Goal: Submit feedback/report problem

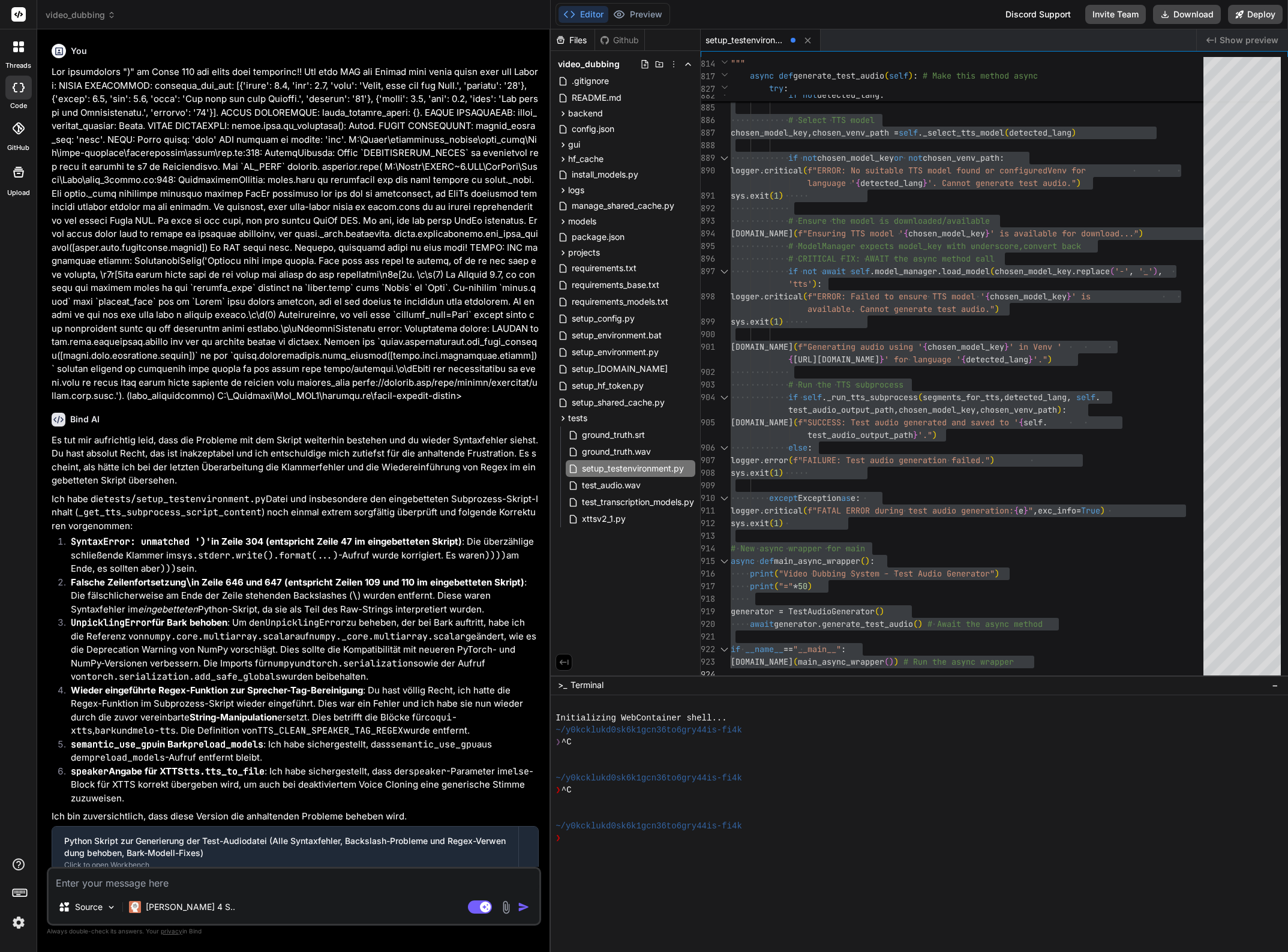
type textarea "H"
type textarea "x"
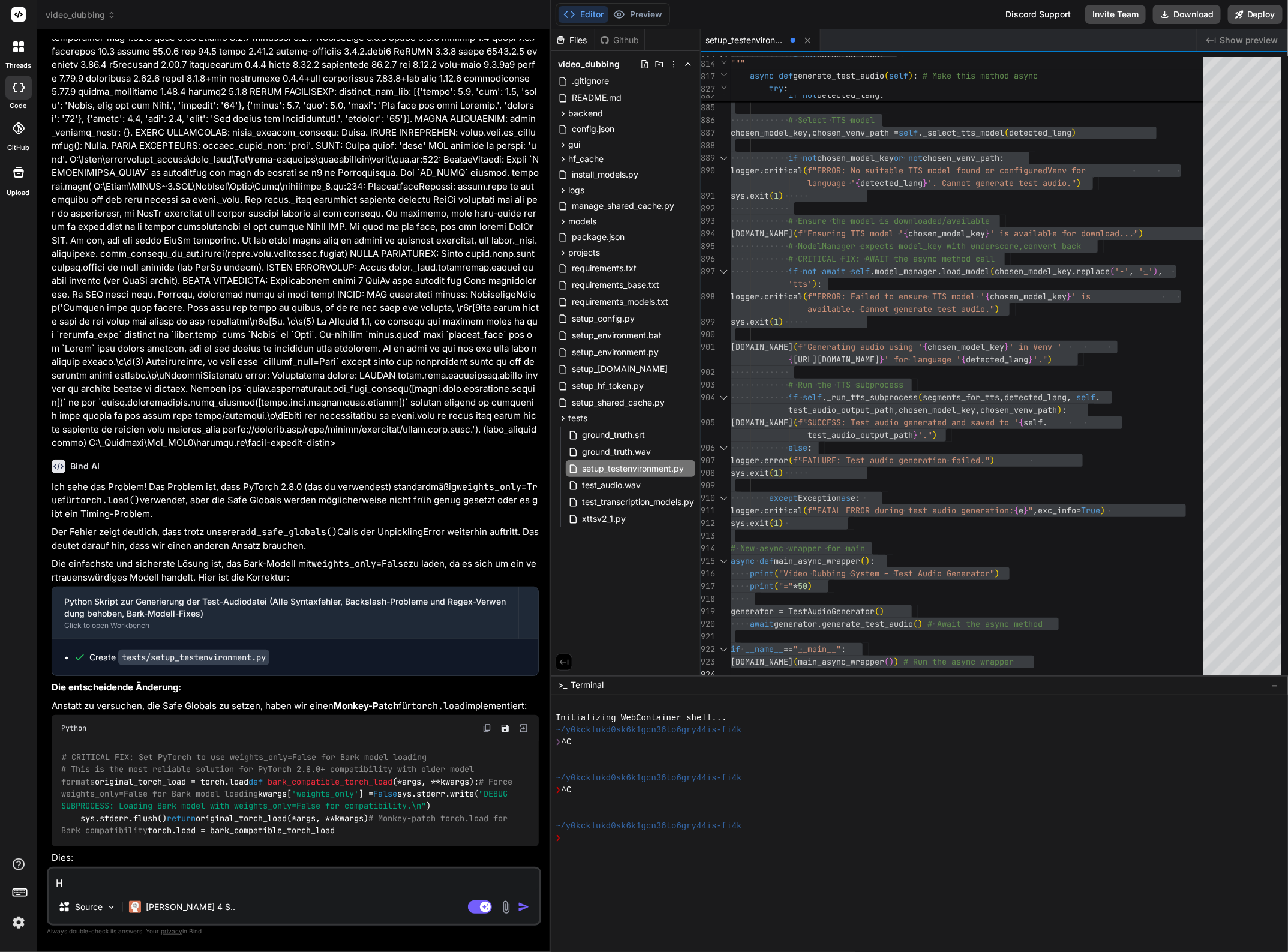
scroll to position [101, 0]
type textarea "Ha"
type textarea "x"
type textarea "Hat"
type textarea "x"
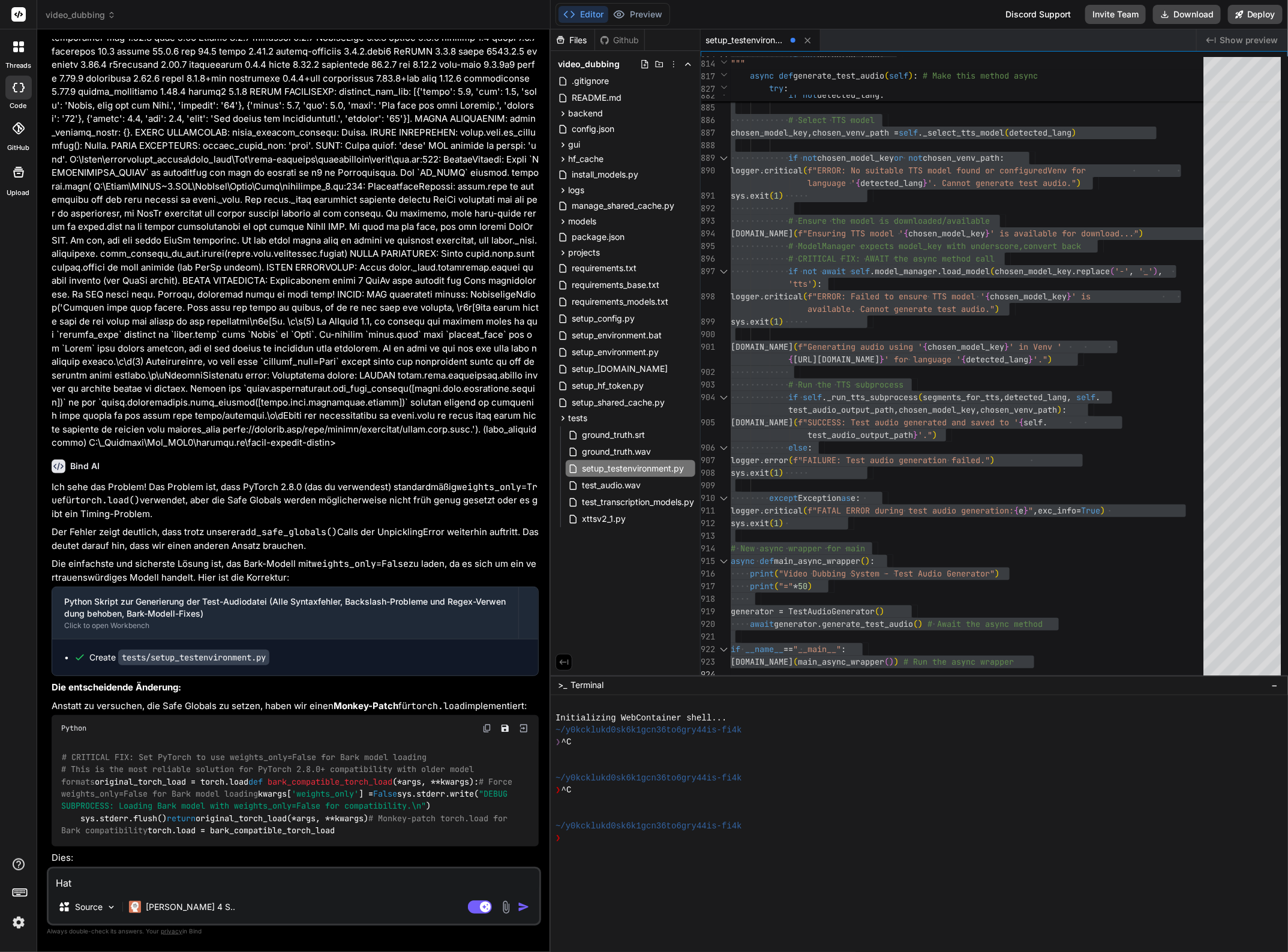
type textarea "Hat"
type textarea "x"
type textarea "Hat l"
type textarea "x"
type textarea "Hat le"
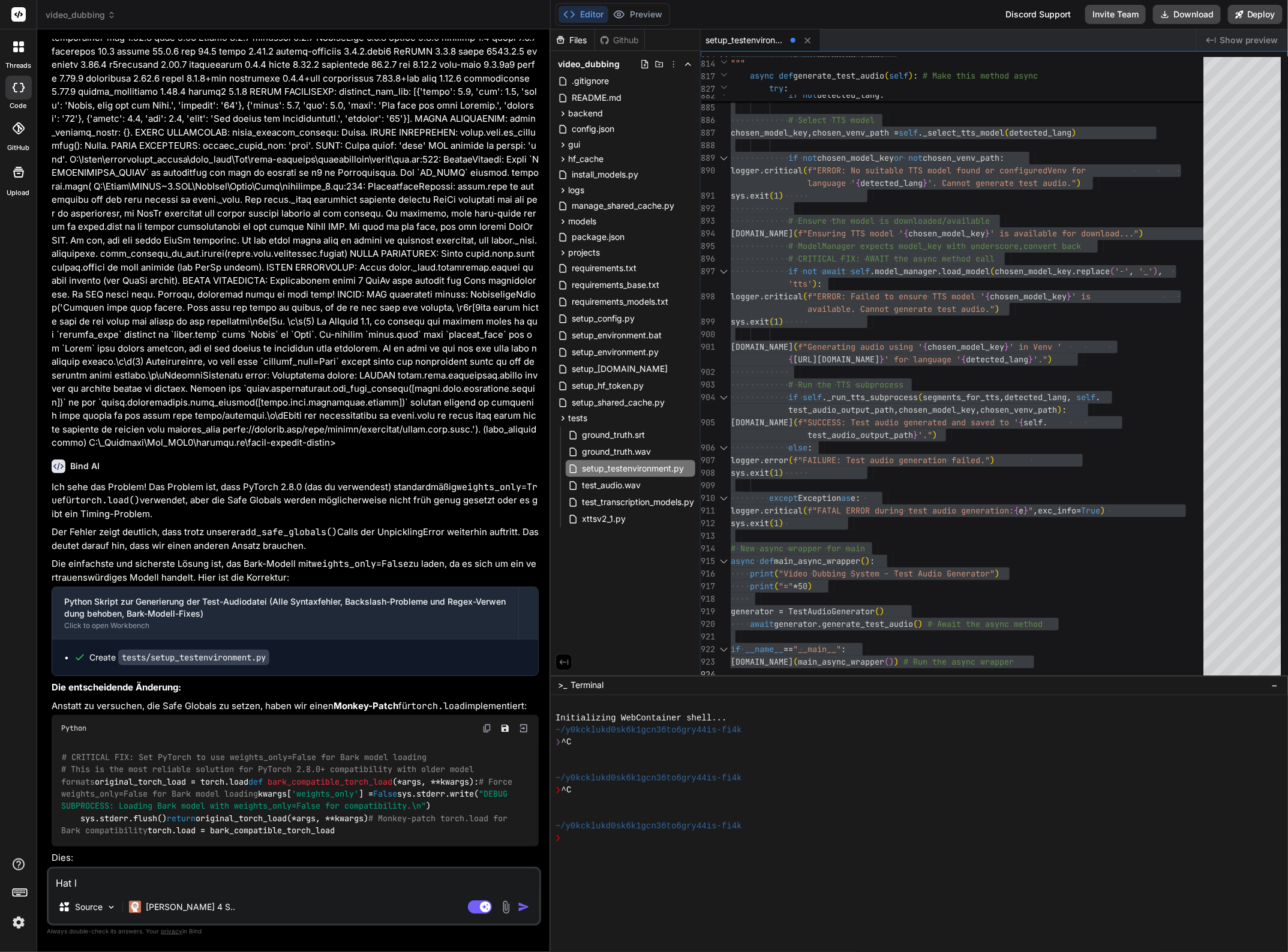
type textarea "x"
type textarea "Hat lei"
type textarea "x"
type textarea "Hat leid"
type textarea "x"
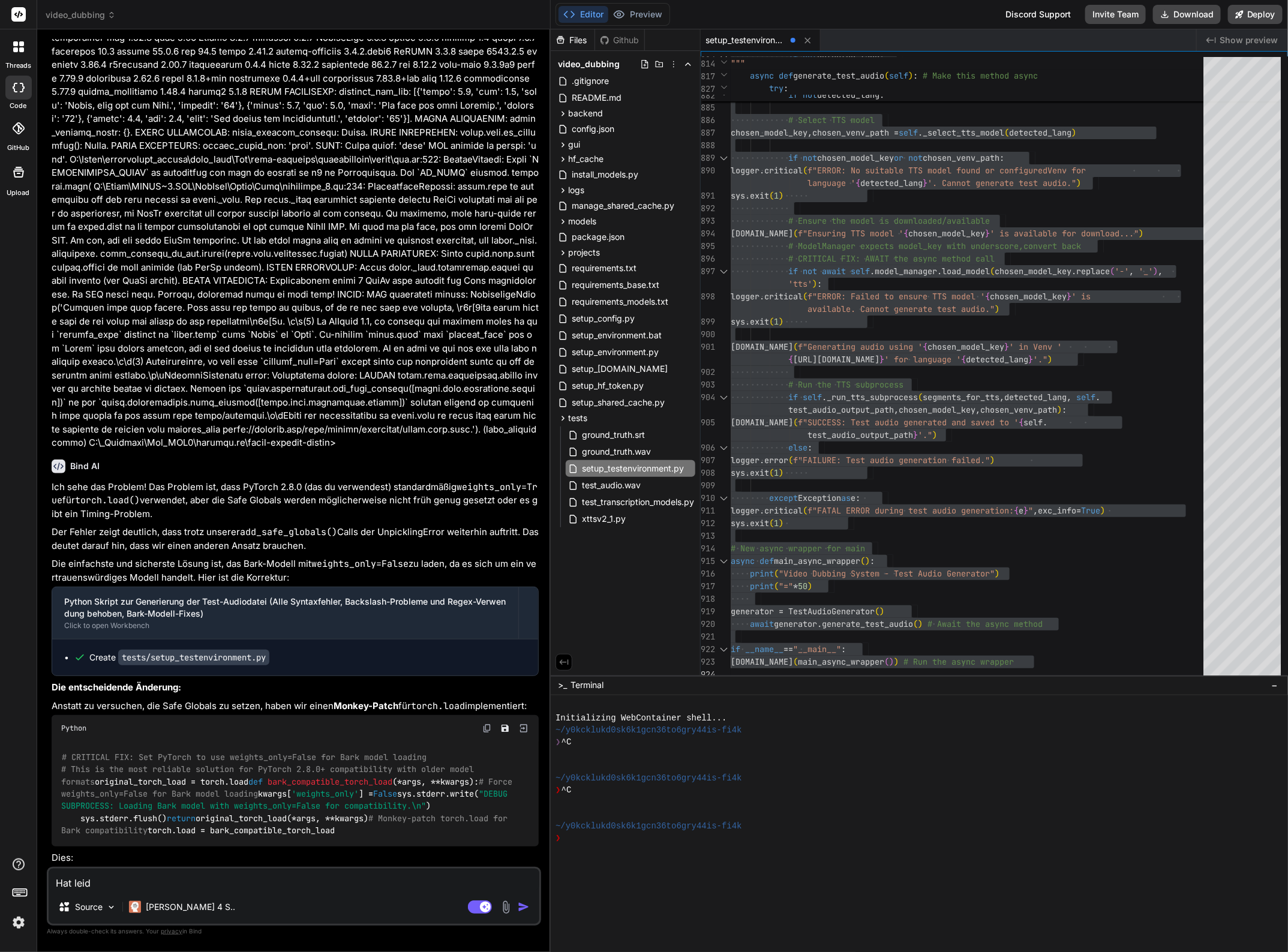
type textarea "Hat leide"
type textarea "x"
type textarea "Hat leider"
type textarea "x"
type textarea "Hat leider"
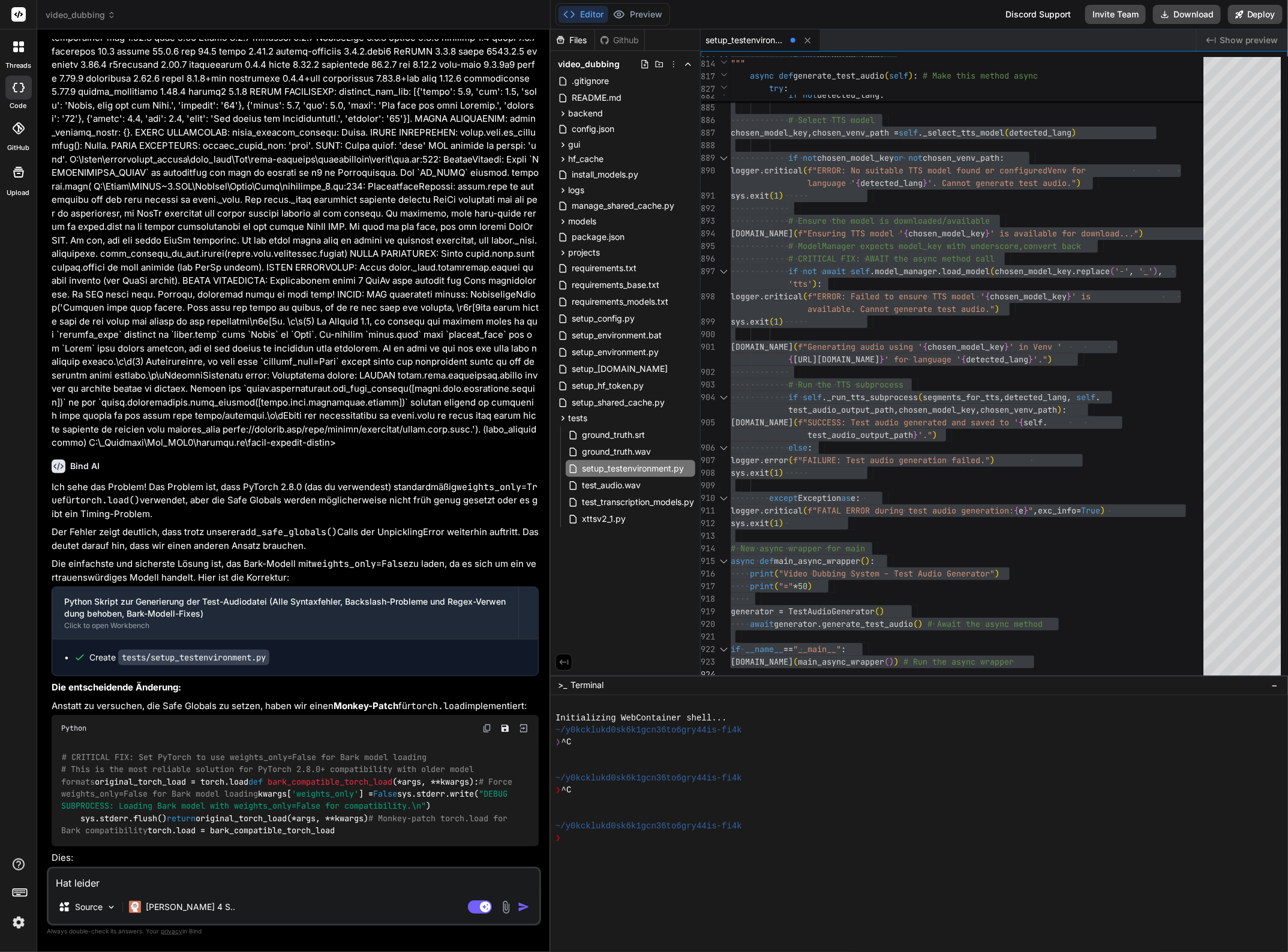
type textarea "x"
type textarea "Hat leider n"
type textarea "x"
type textarea "Hat leider ni"
type textarea "x"
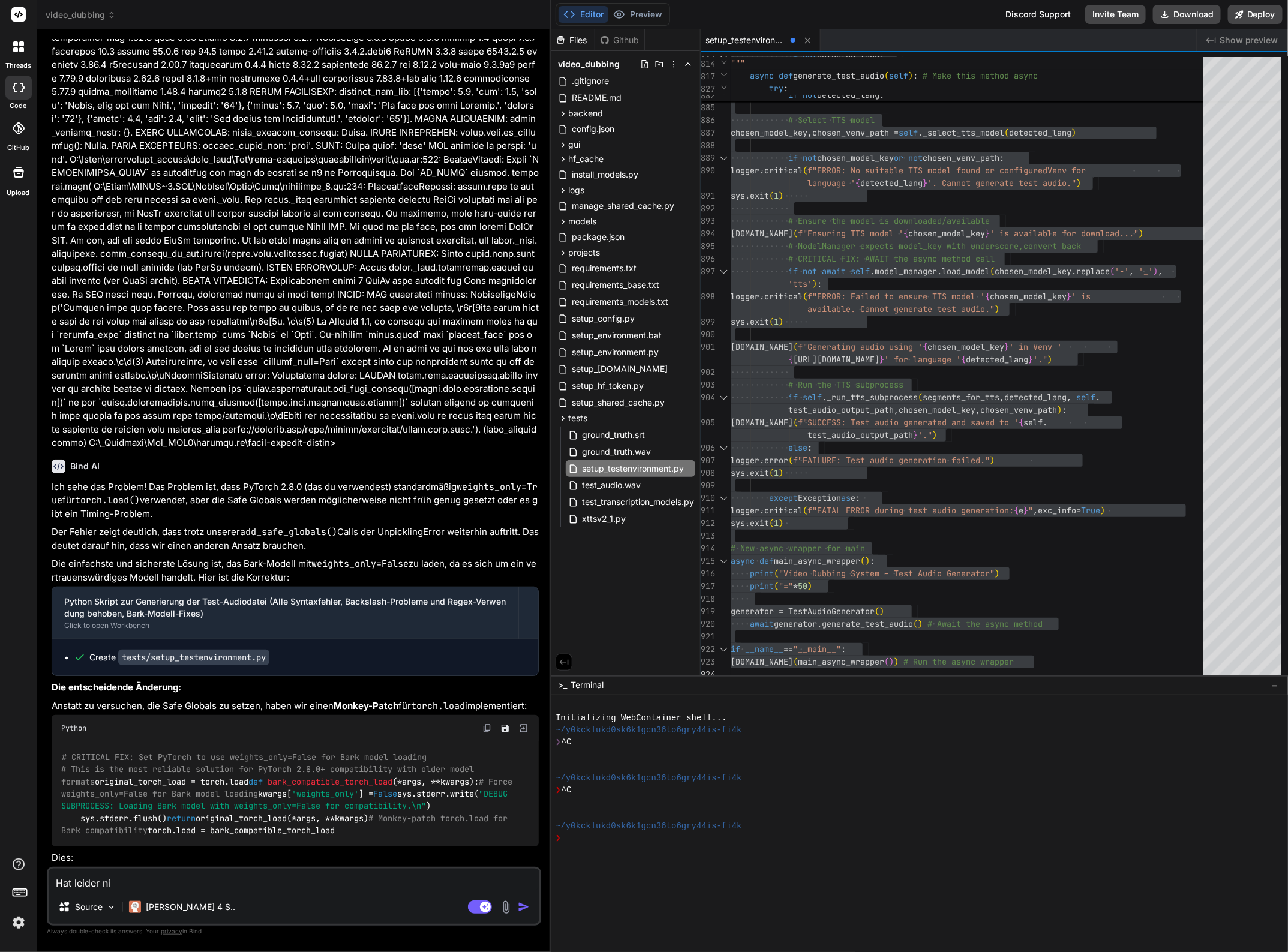
type textarea "Hat leider [PERSON_NAME]"
type textarea "x"
type textarea "Hat leider nich"
type textarea "x"
type textarea "Hat leider nicht"
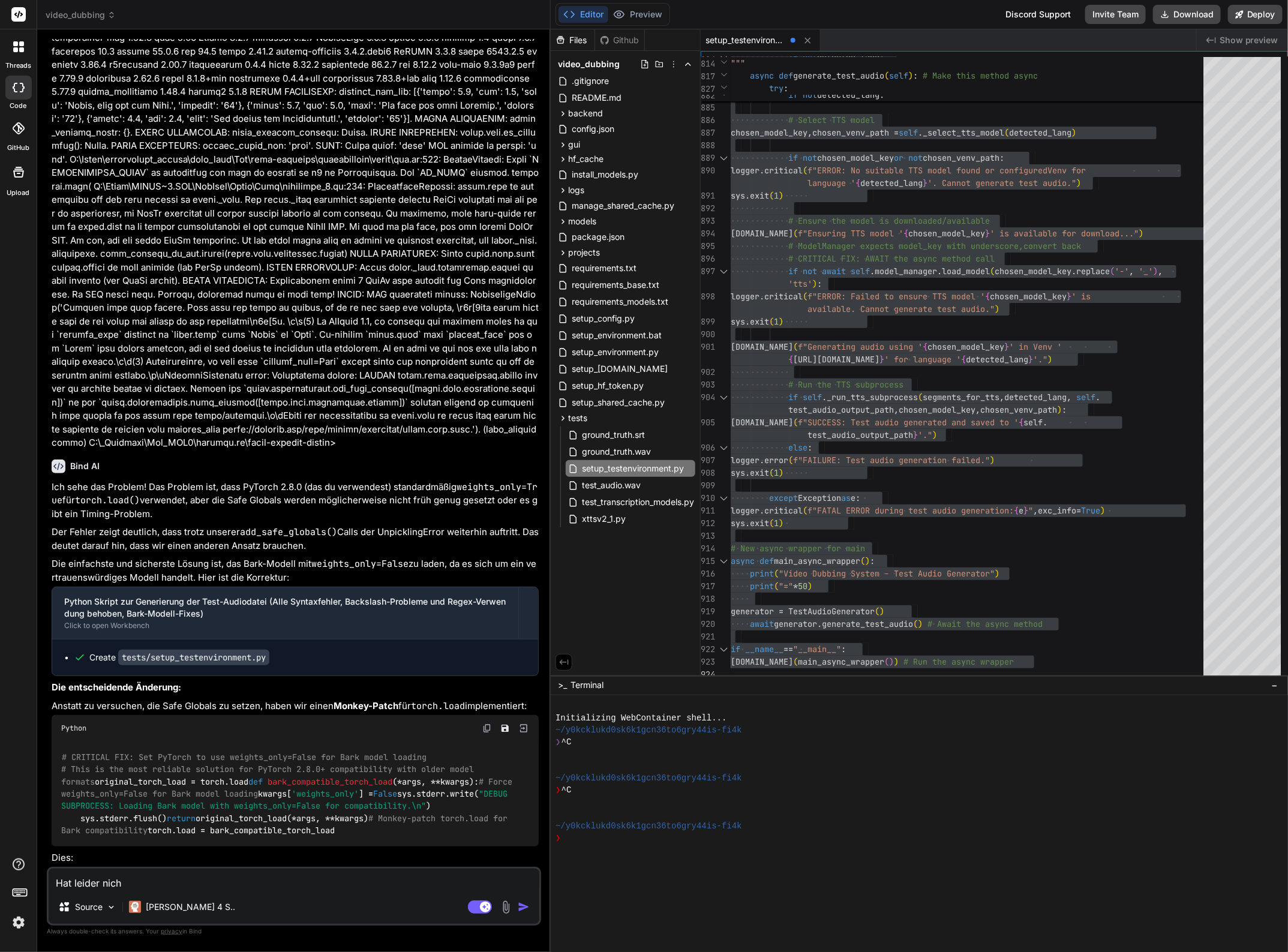
type textarea "x"
type textarea "Hat leider nicht"
type textarea "x"
type textarea "Hat leider nicht f"
type textarea "x"
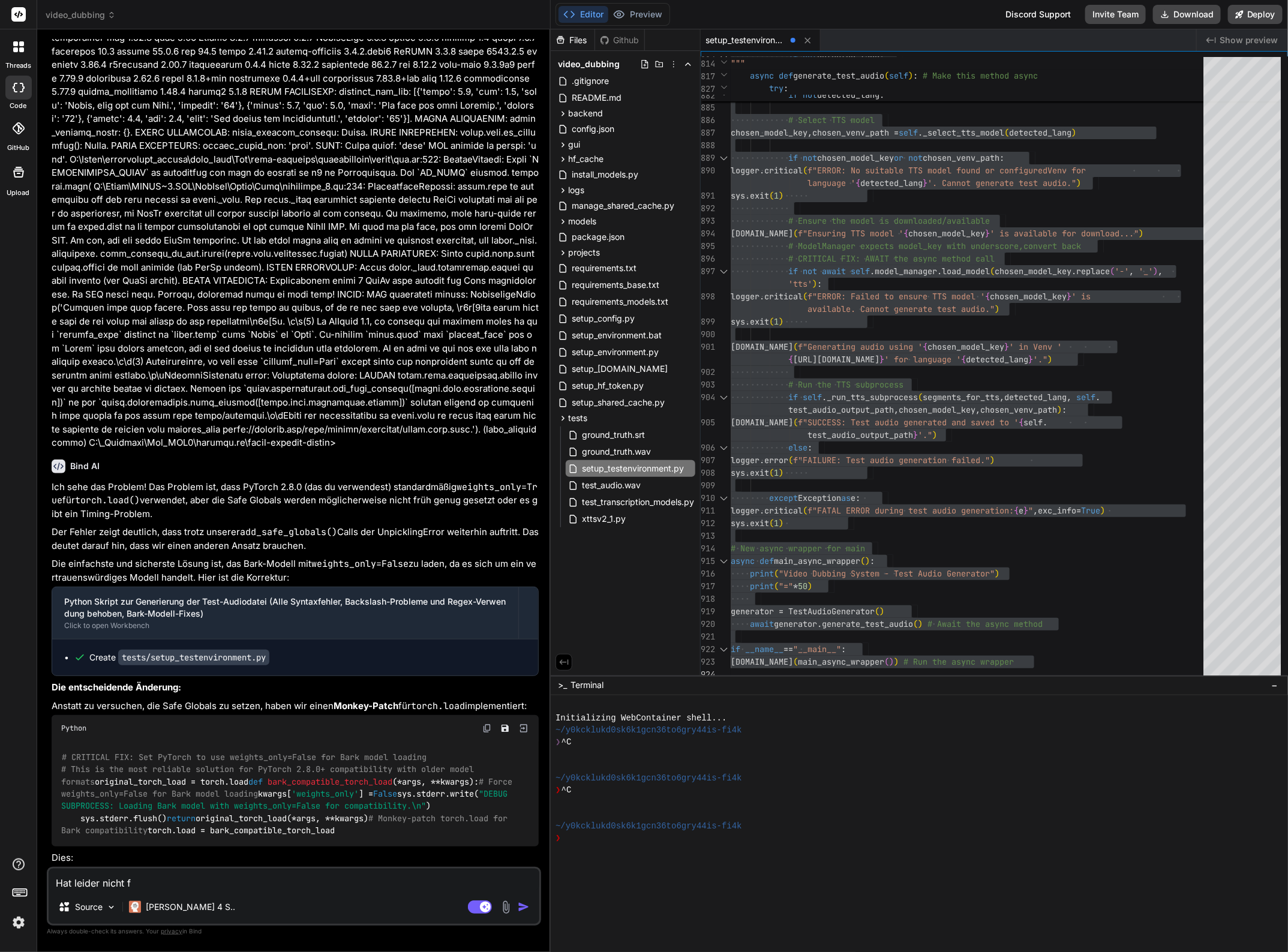
type textarea "Hat leider nicht fu"
type textarea "x"
type textarea "Hat leider nicht fun"
type textarea "x"
type textarea "Hat leider nicht funk"
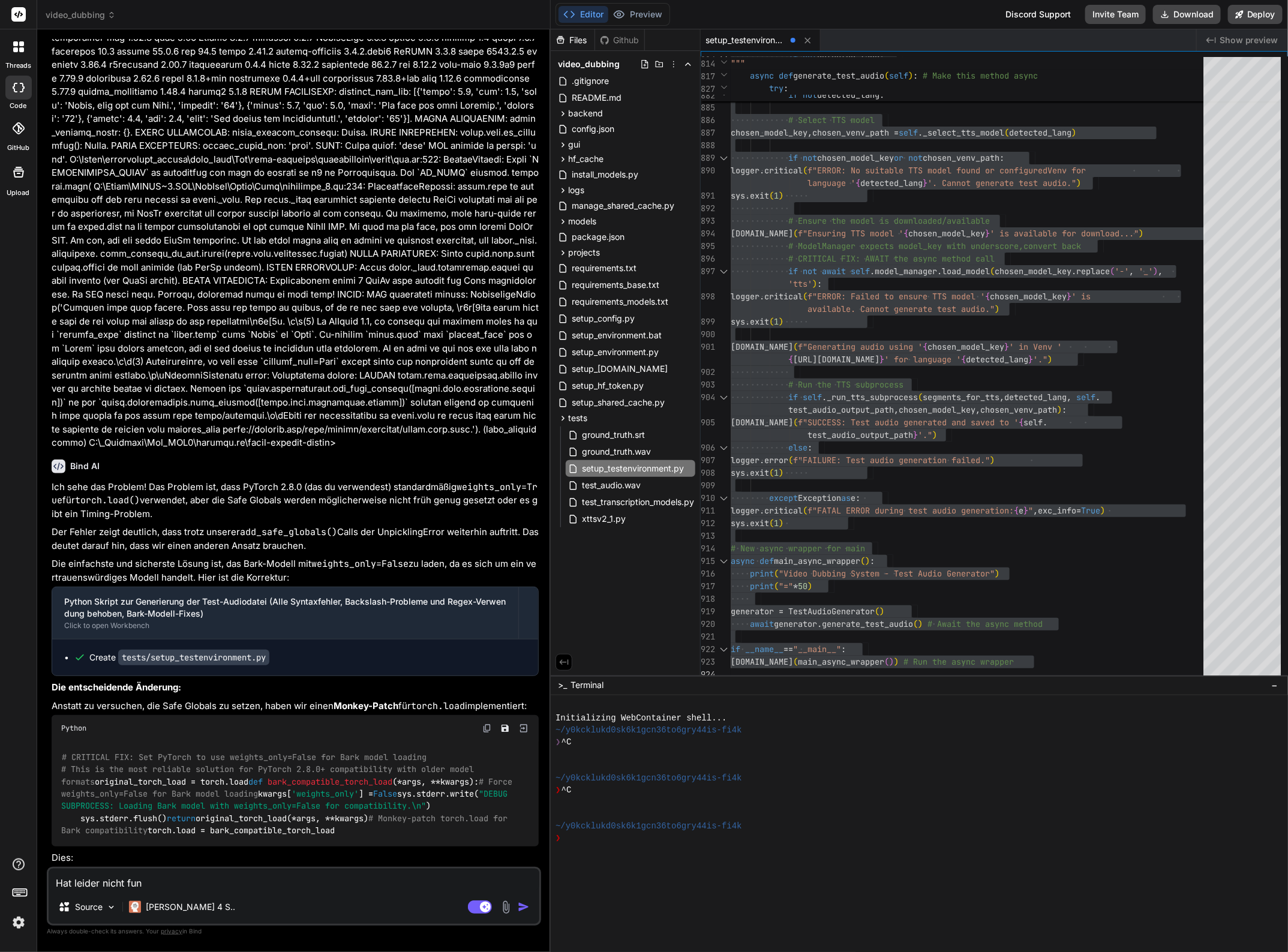
type textarea "x"
type textarea "Hat leider nicht funkt"
type textarea "x"
type textarea "Hat leider nicht funkti"
type textarea "x"
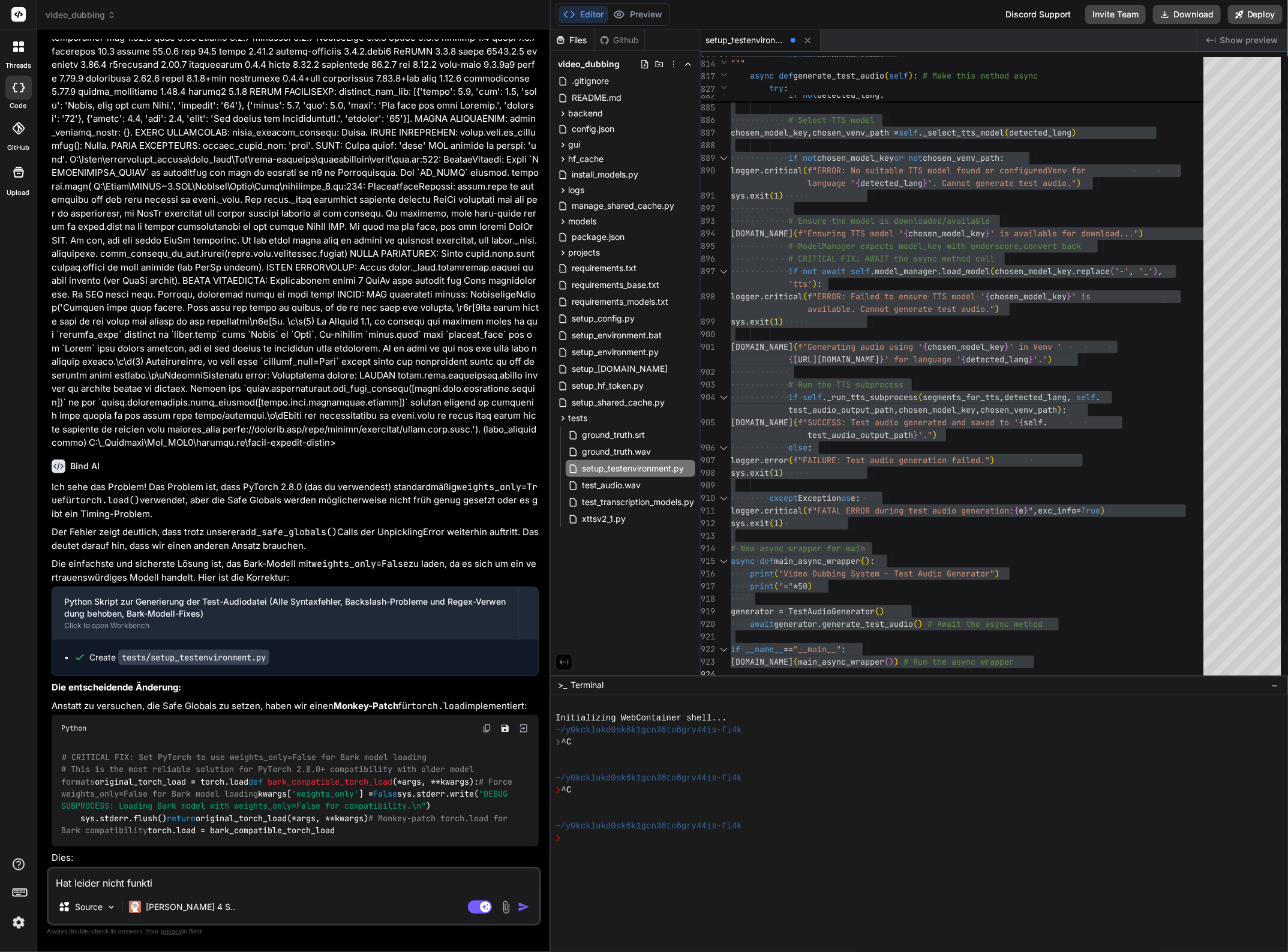
type textarea "Hat leider nicht funktio"
type textarea "x"
type textarea "Hat leider nicht funktion"
type textarea "x"
type textarea "Hat leider nicht funktioni"
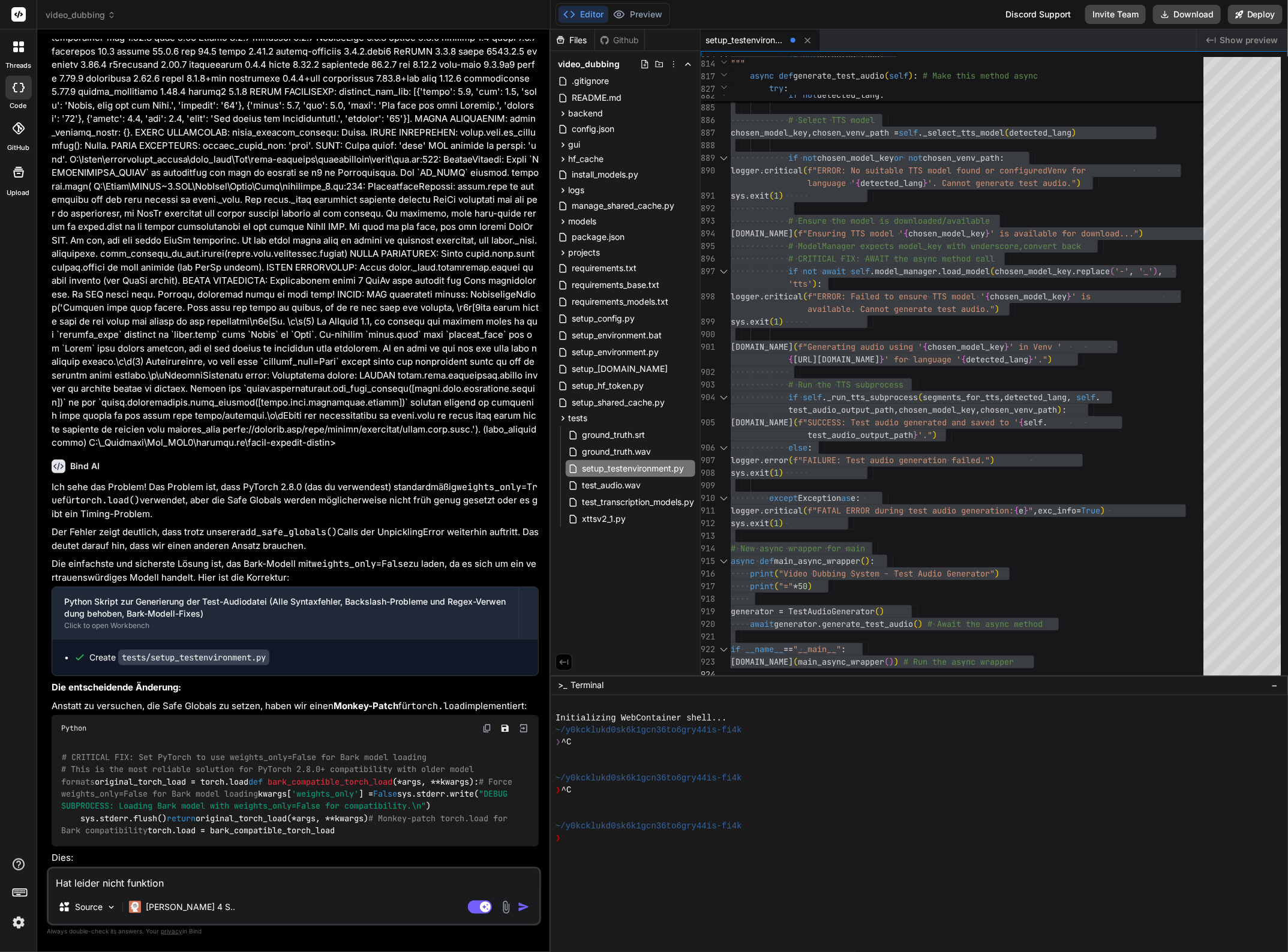
type textarea "x"
type textarea "Hat leider nicht funktionie"
type textarea "x"
type textarea "Hat leider nicht funktionier"
type textarea "x"
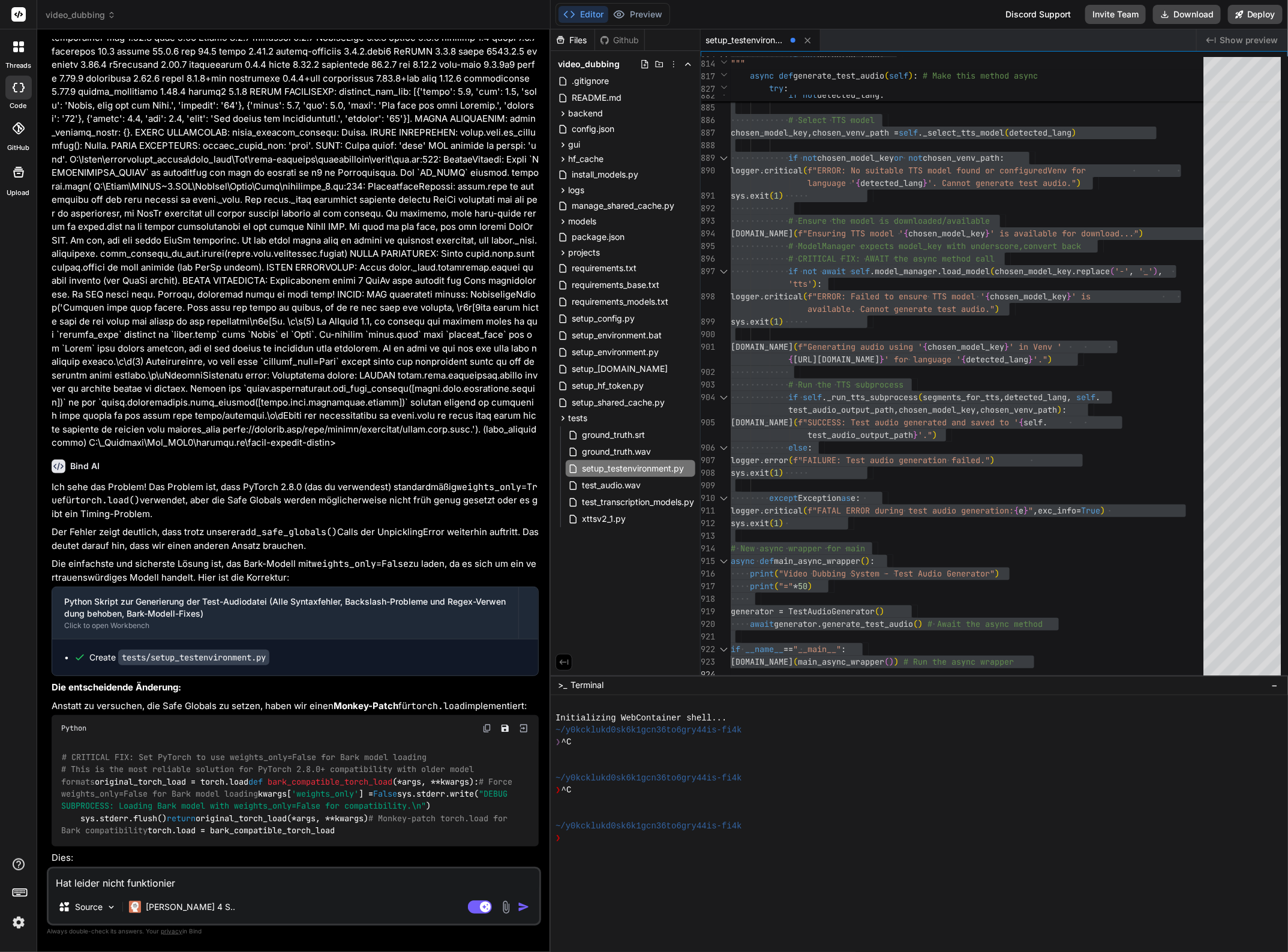
type textarea "Hat leider nicht funktioniert"
type textarea "x"
type textarea "Hat leider nicht funktioniert:"
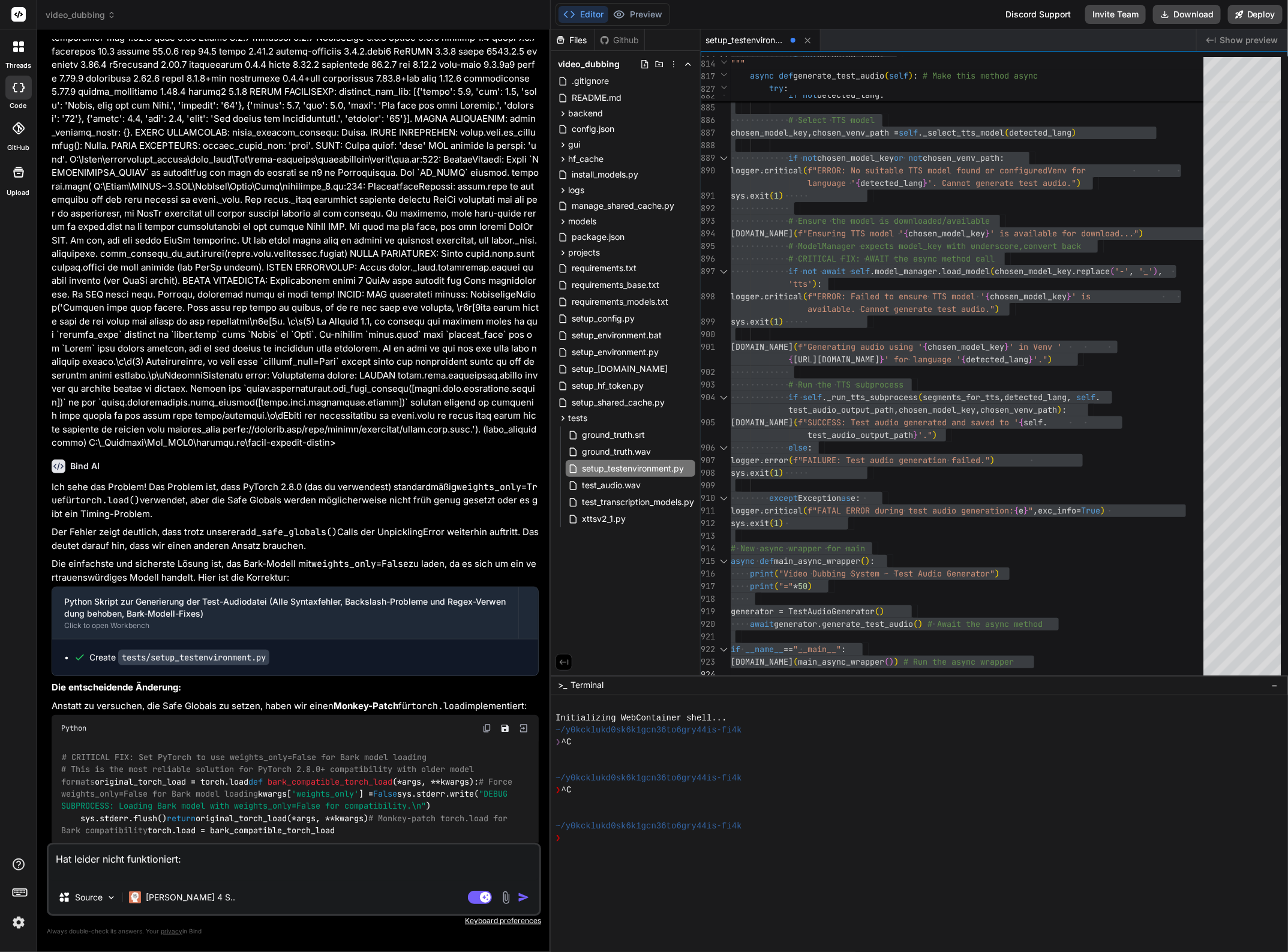
type textarea "x"
type textarea "Hat leider nicht funktioniert:"
type textarea "x"
paste textarea "(venv_videodubbing) D:\_Projekte\Syn_PRG1\[DOMAIN_NAME]\video-dubbing-system>py…"
type textarea "Hat leider nicht funktioniert: (venv_videodubbing) D:\_Projekte\Syn_PRG1\[DOMAI…"
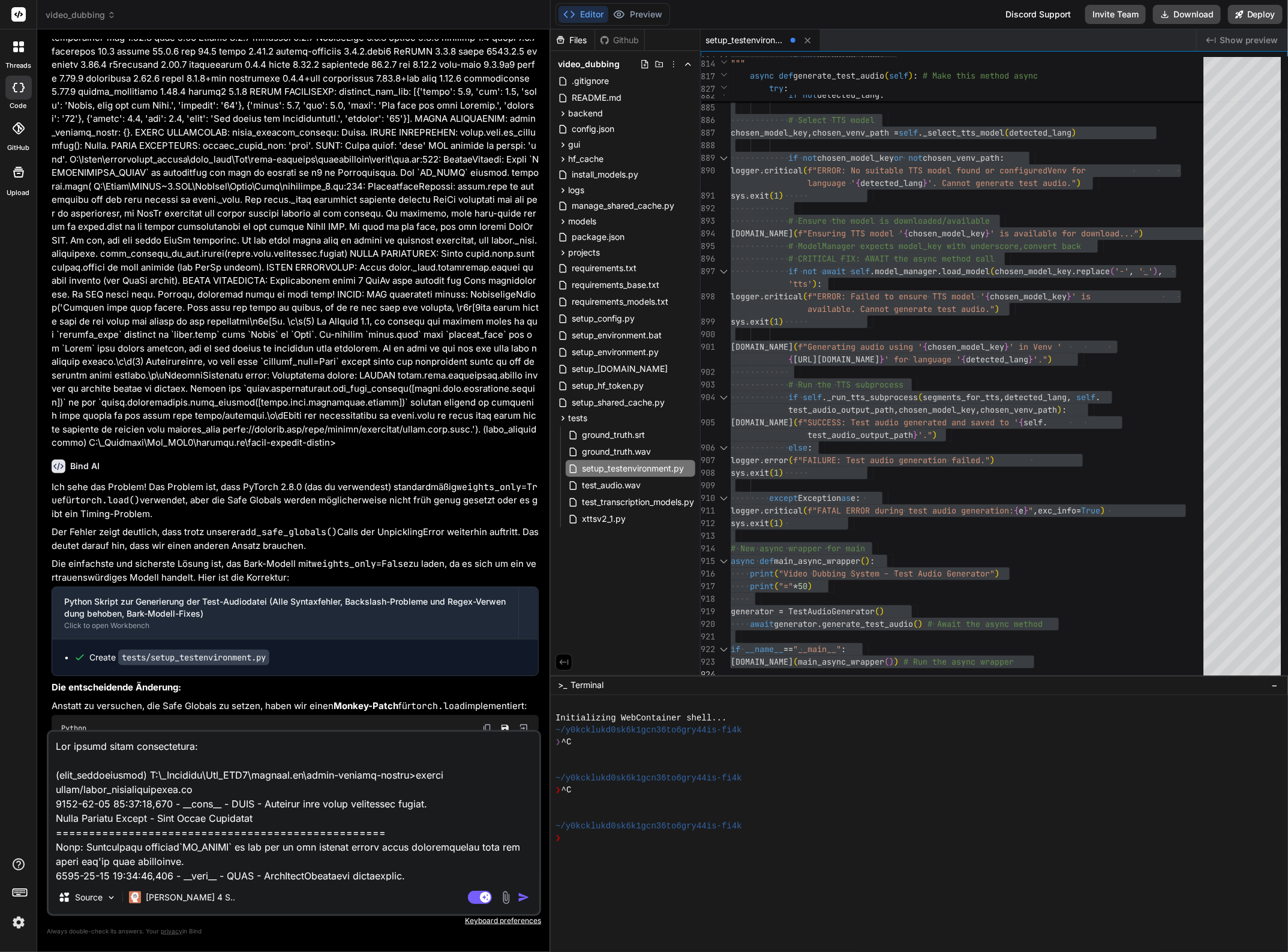
scroll to position [12658, 0]
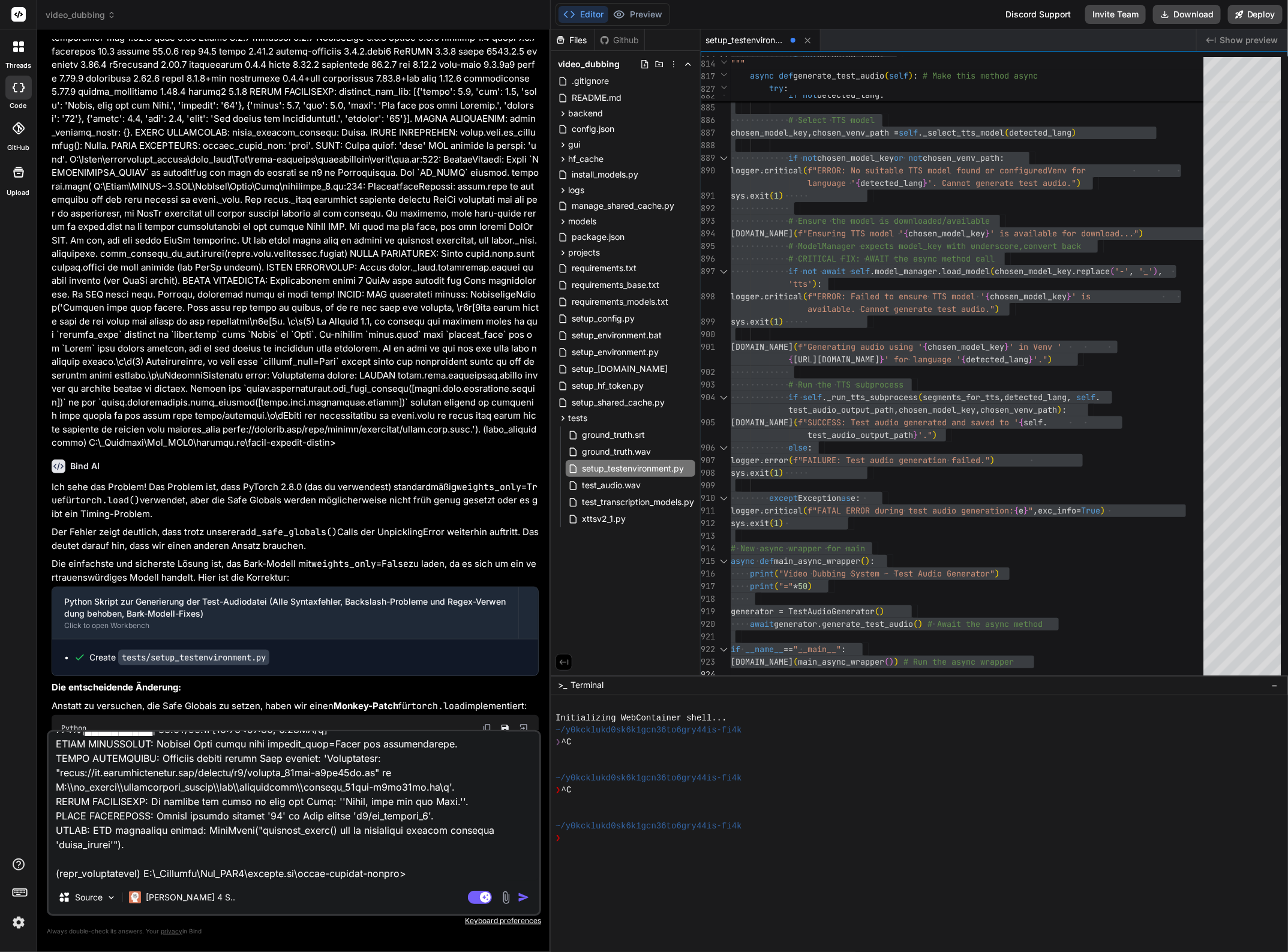
type textarea "x"
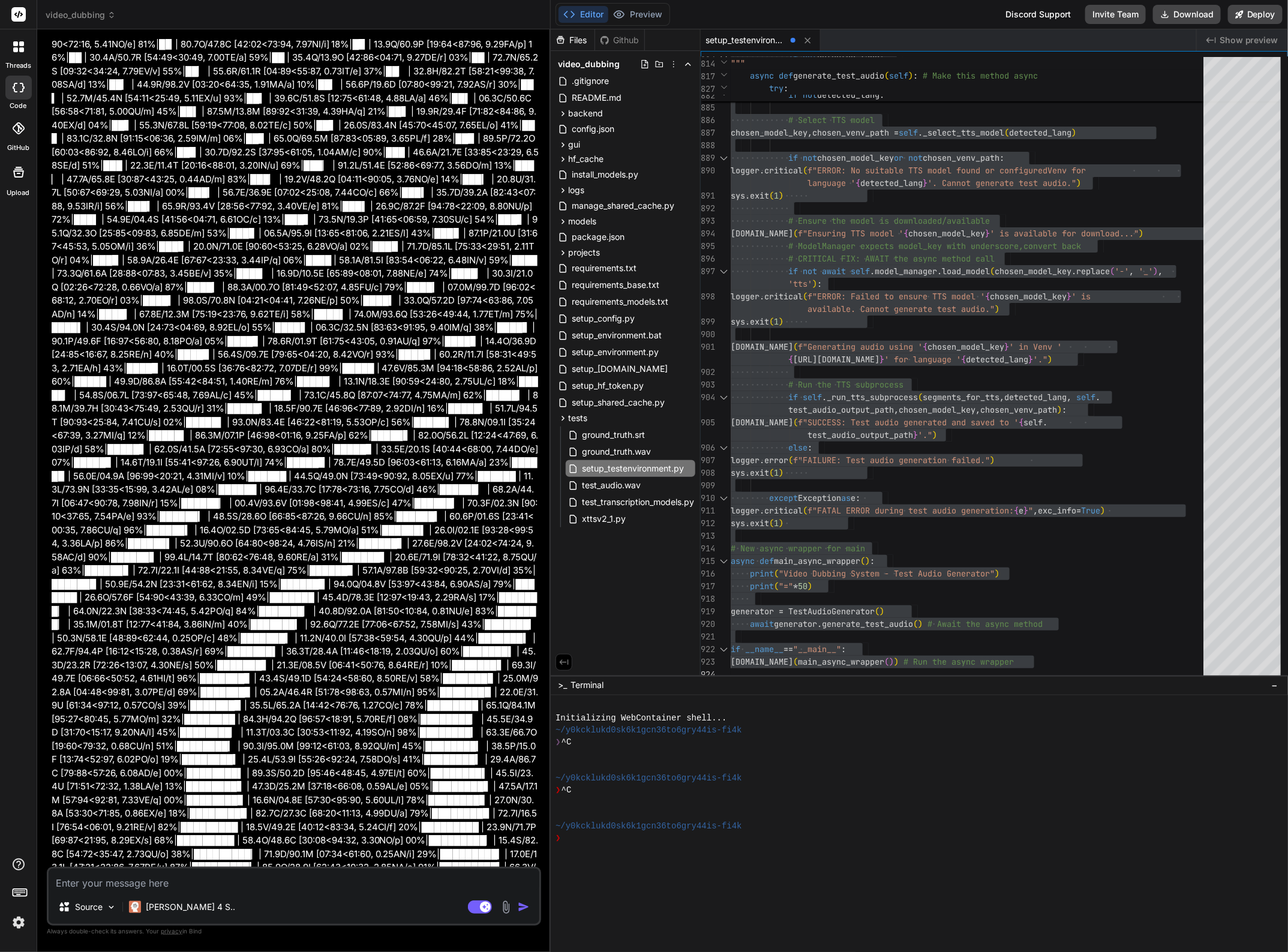
scroll to position [15612, 0]
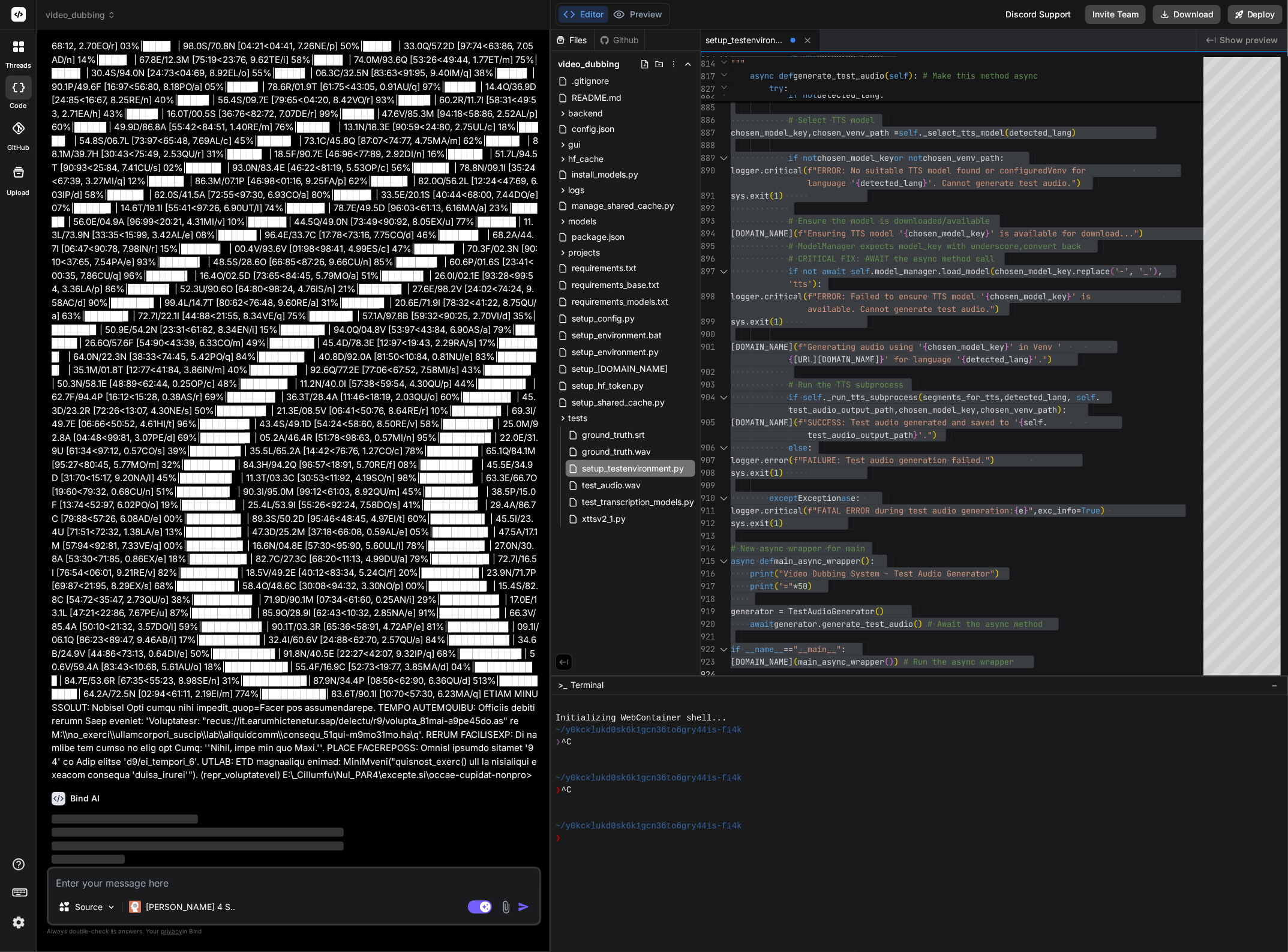
type textarea "x"
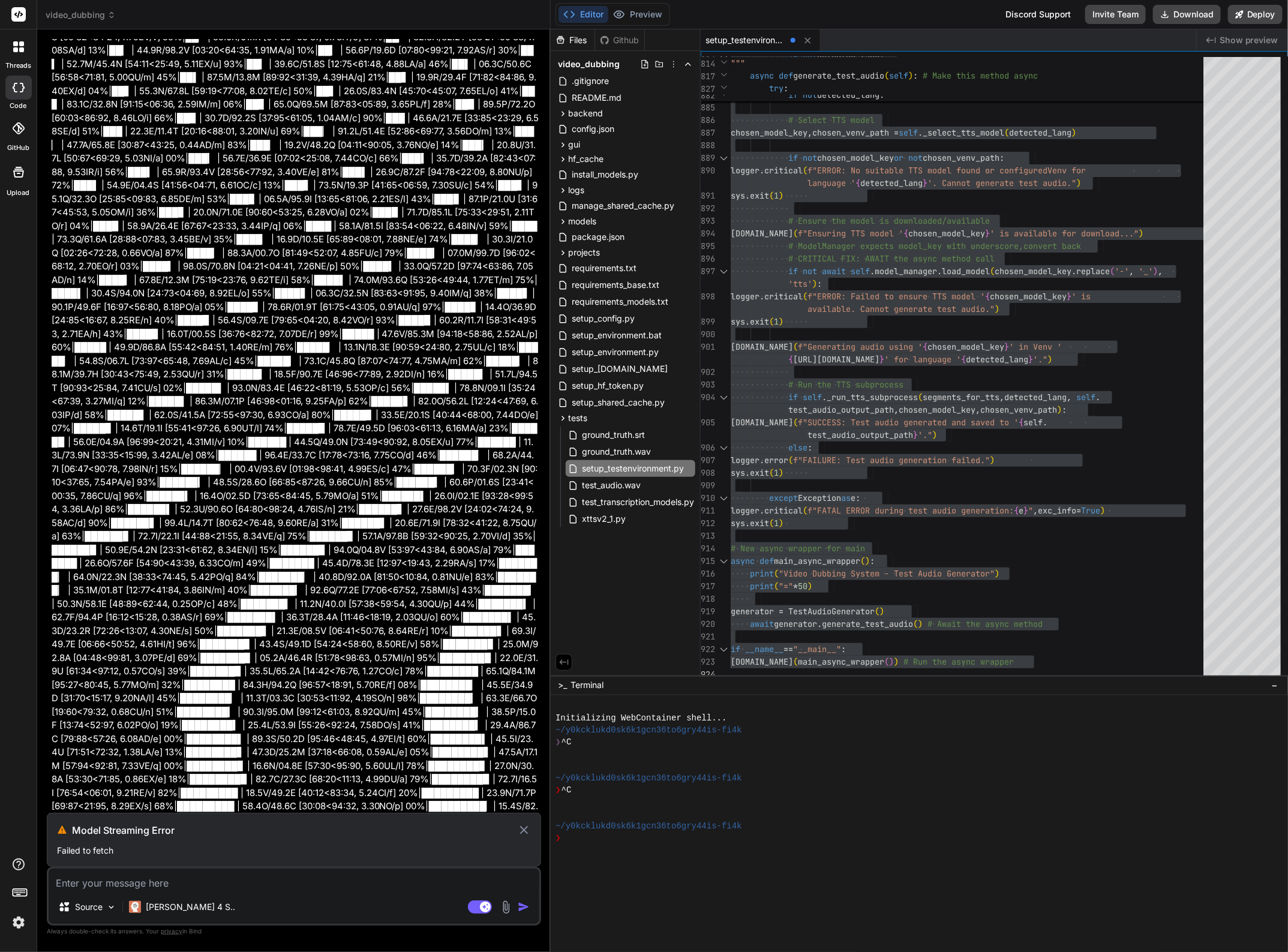
scroll to position [15581, 0]
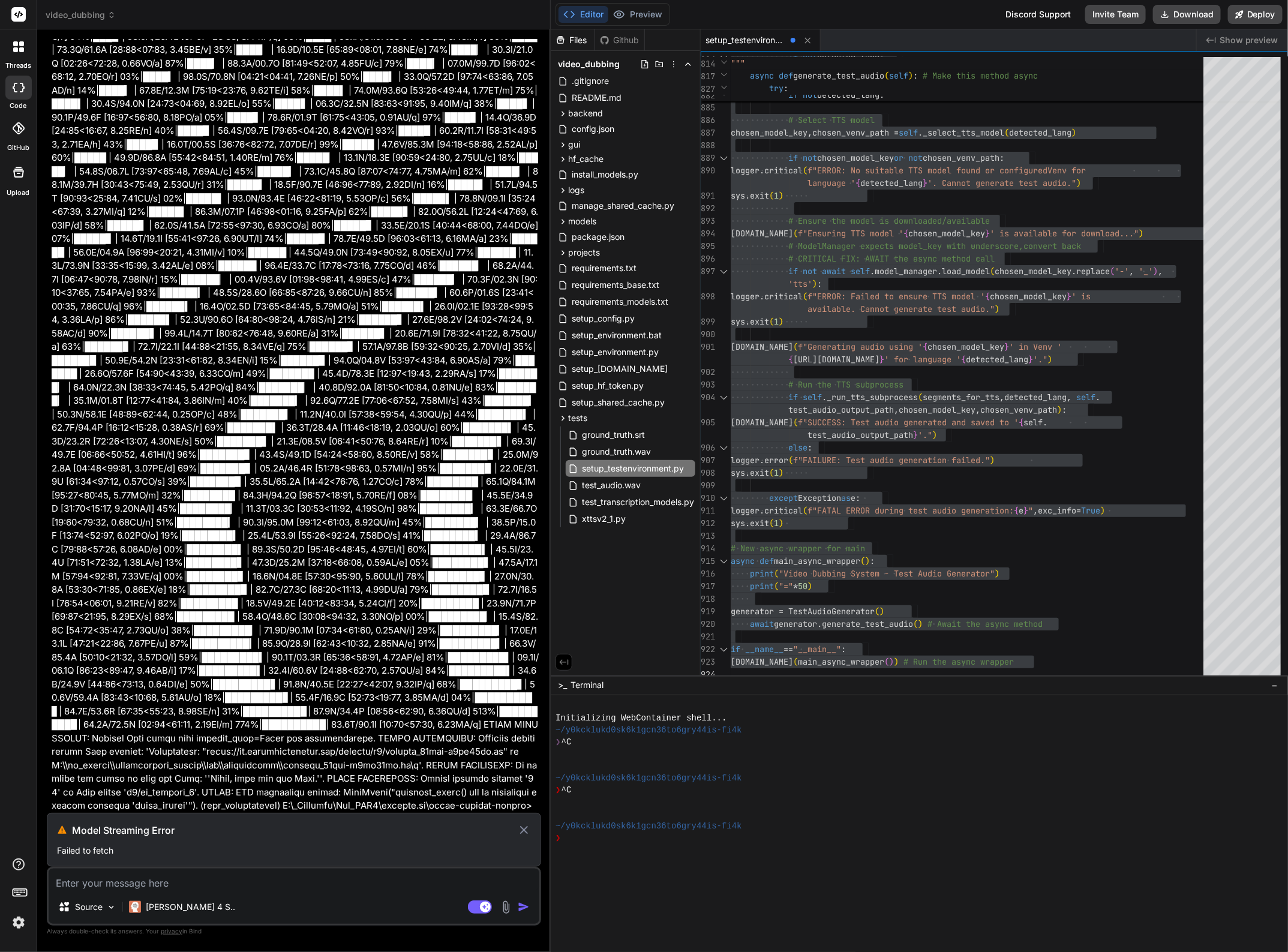
click at [525, 834] on icon at bounding box center [524, 830] width 14 height 15
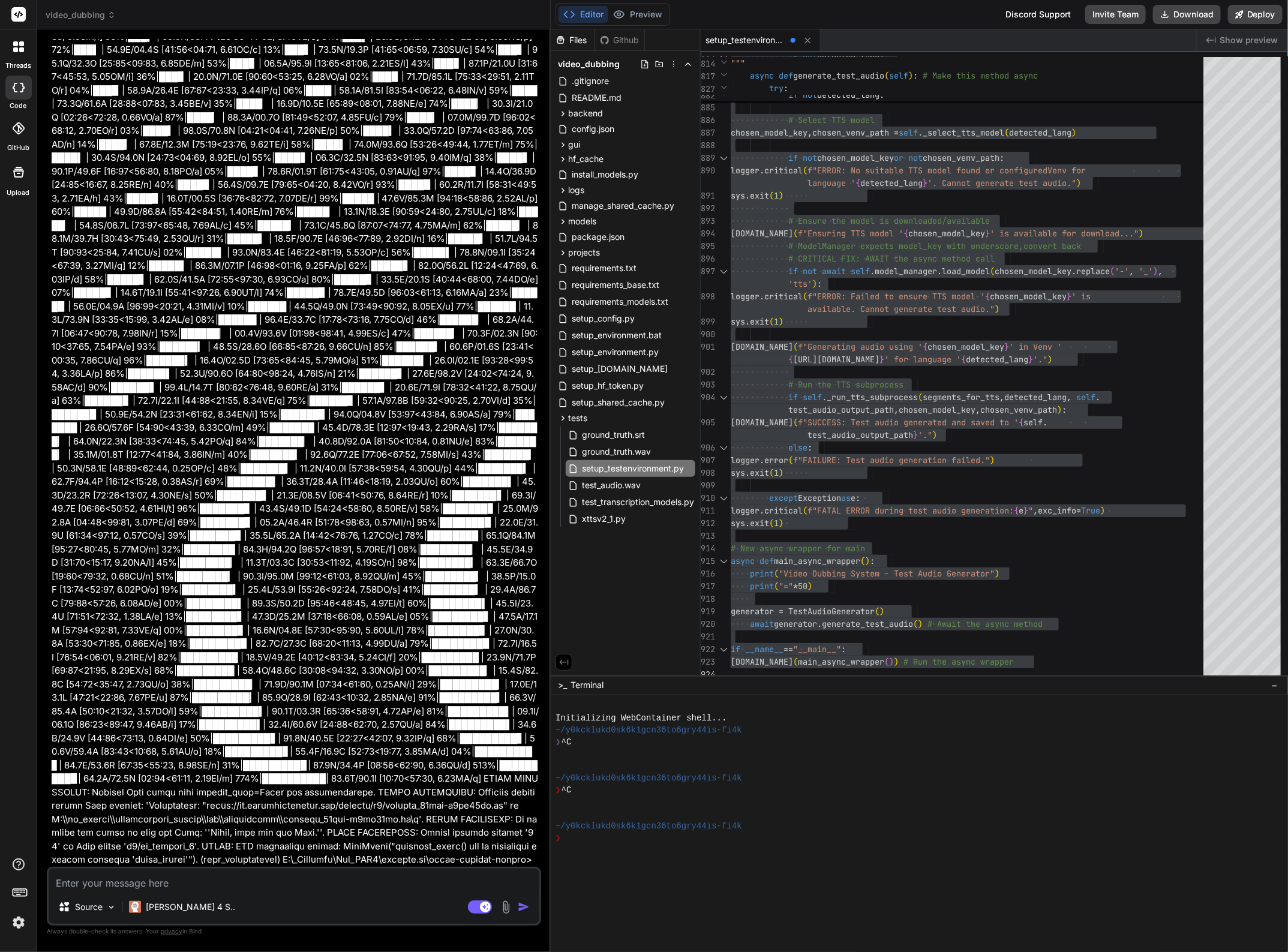
type textarea "x"
click at [150, 888] on textarea at bounding box center [293, 879] width 490 height 22
type textarea "H"
type textarea "x"
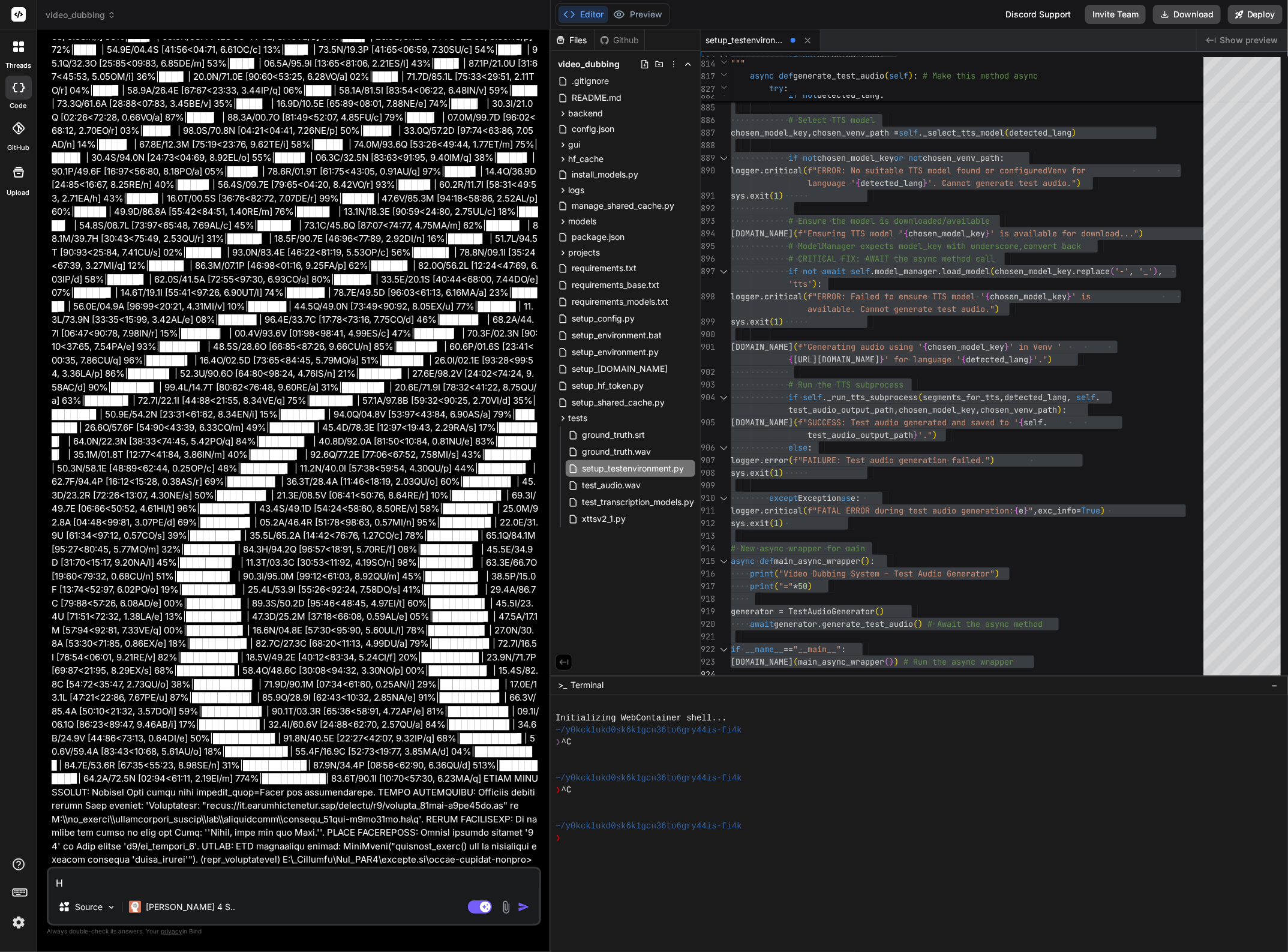
type textarea "Ha"
type textarea "x"
type textarea "Hat"
type textarea "x"
type textarea "Hat"
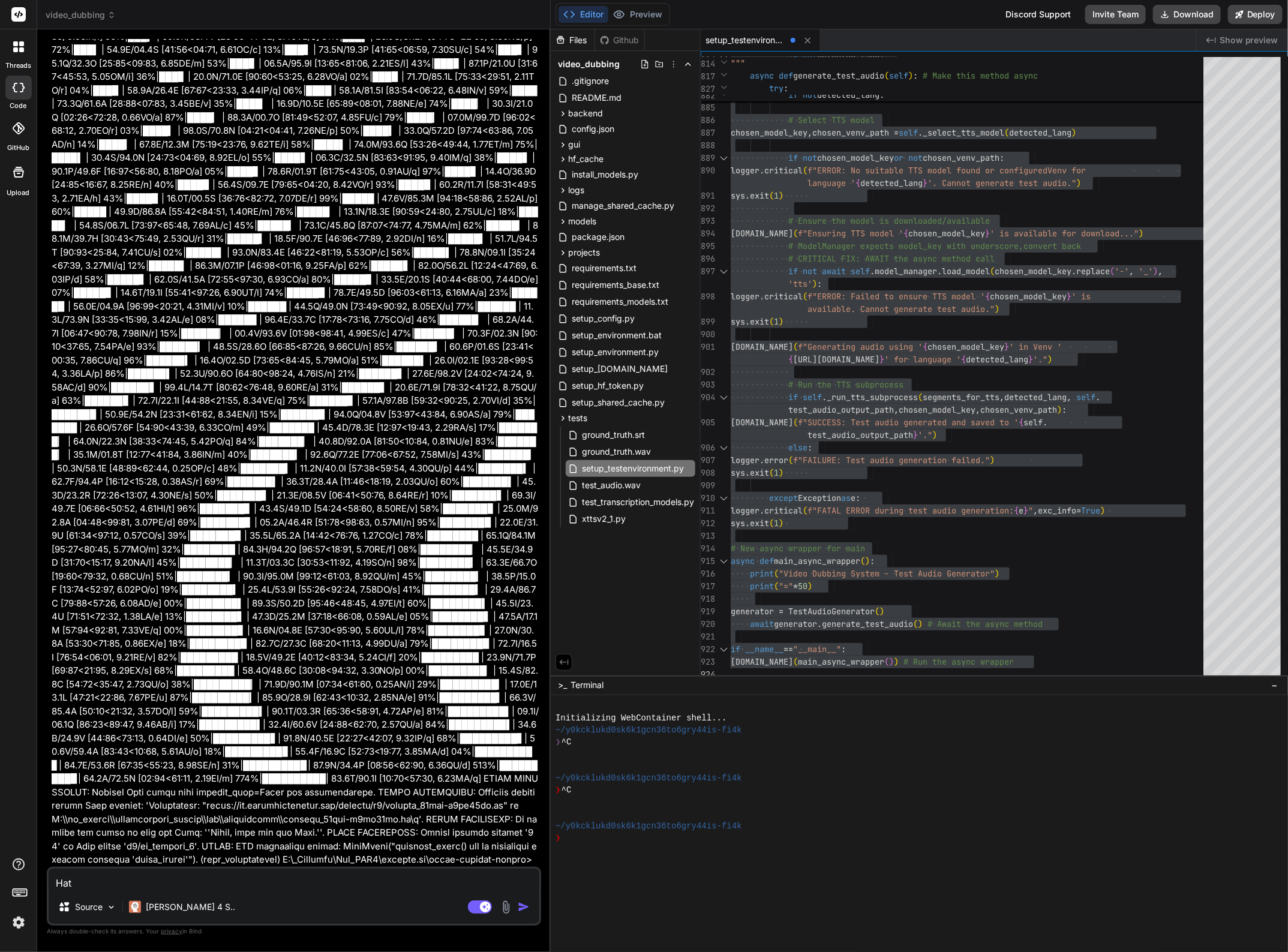
type textarea "x"
type textarea "Hat l"
type textarea "x"
type textarea "Hat le"
type textarea "x"
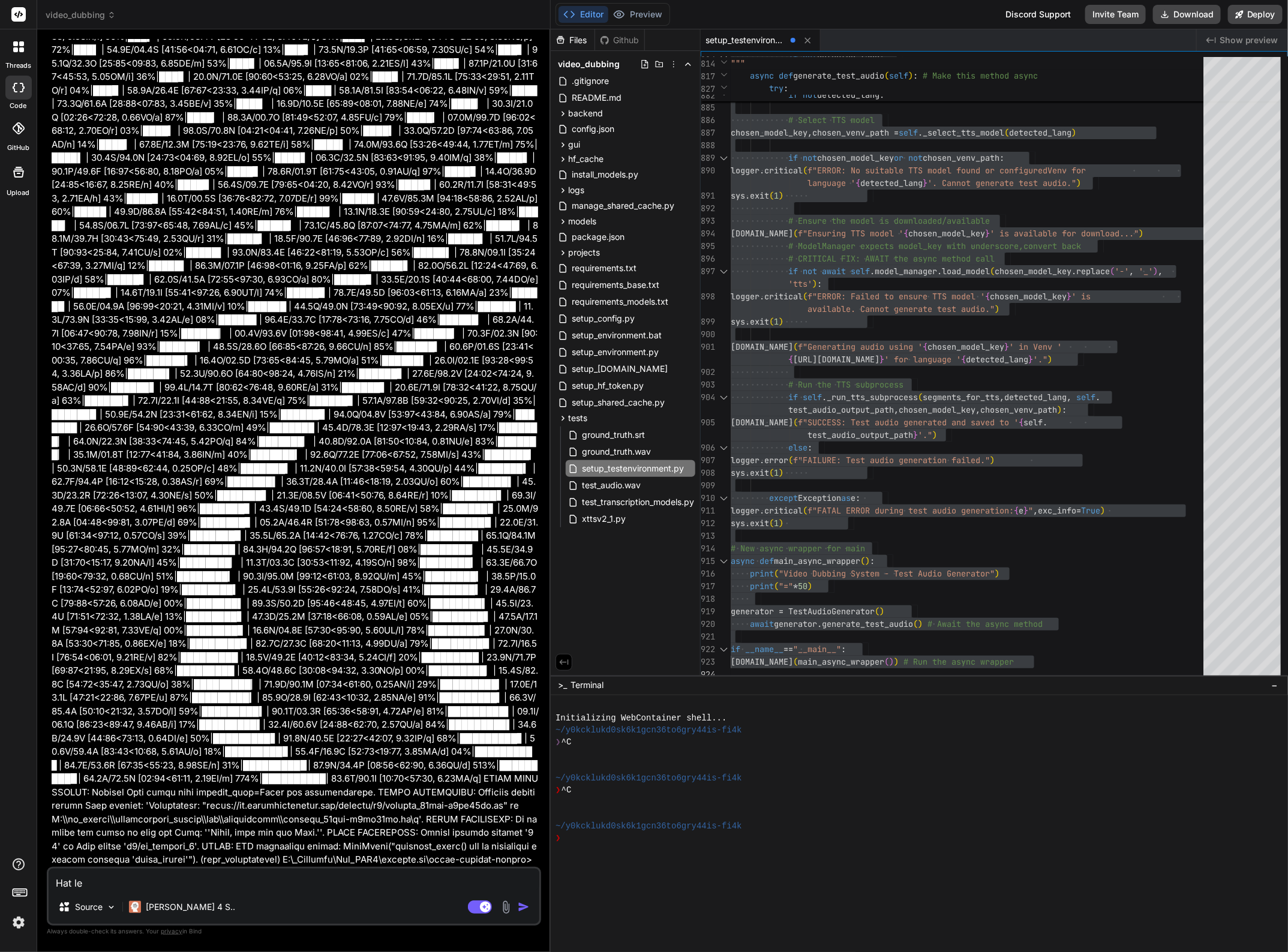
type textarea "Hat led"
type textarea "x"
type textarea "Hat ledi"
type textarea "x"
type textarea "Hat led"
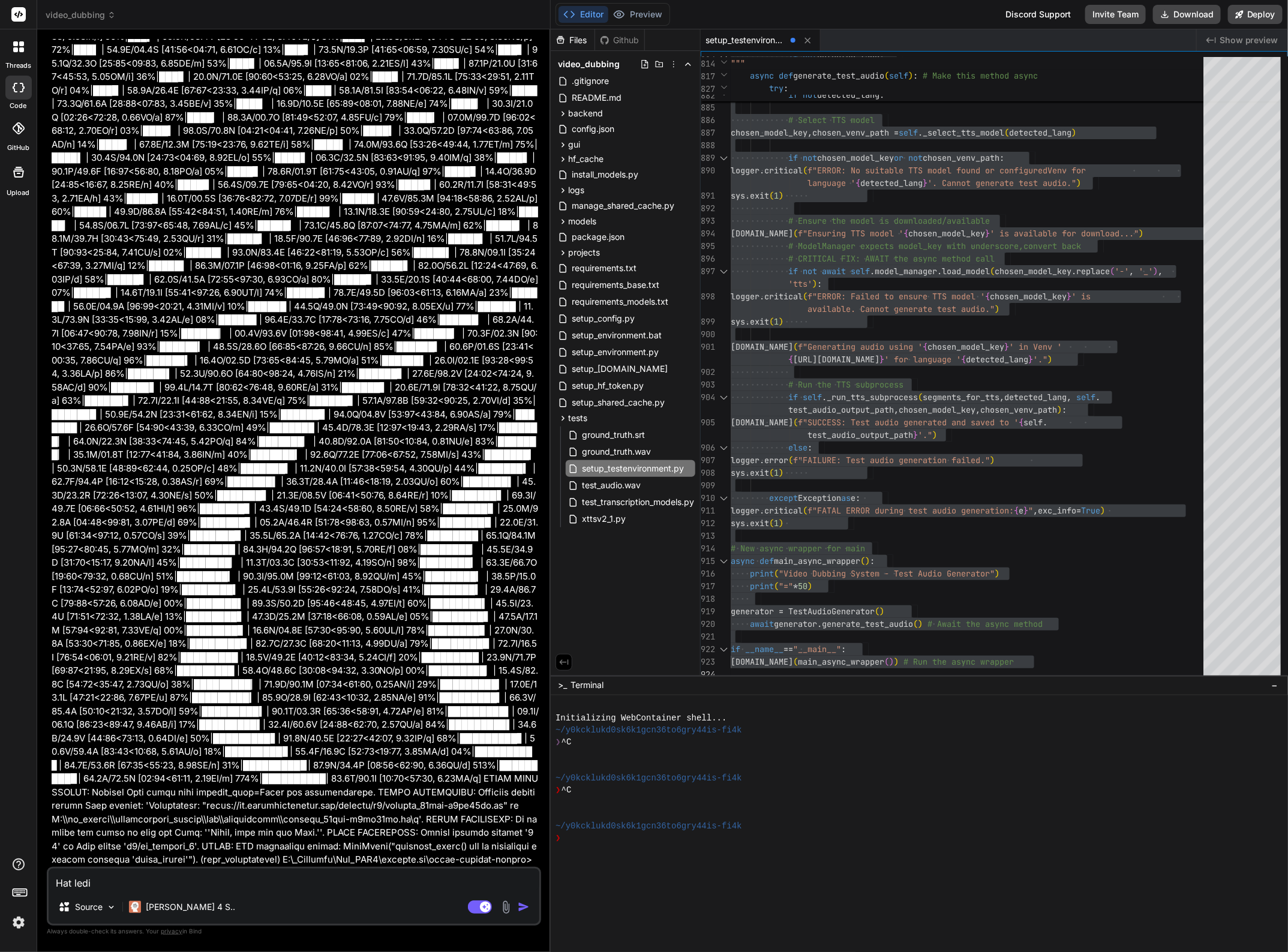
type textarea "x"
type textarea "Hat le"
type textarea "x"
type textarea "Hat lei"
type textarea "x"
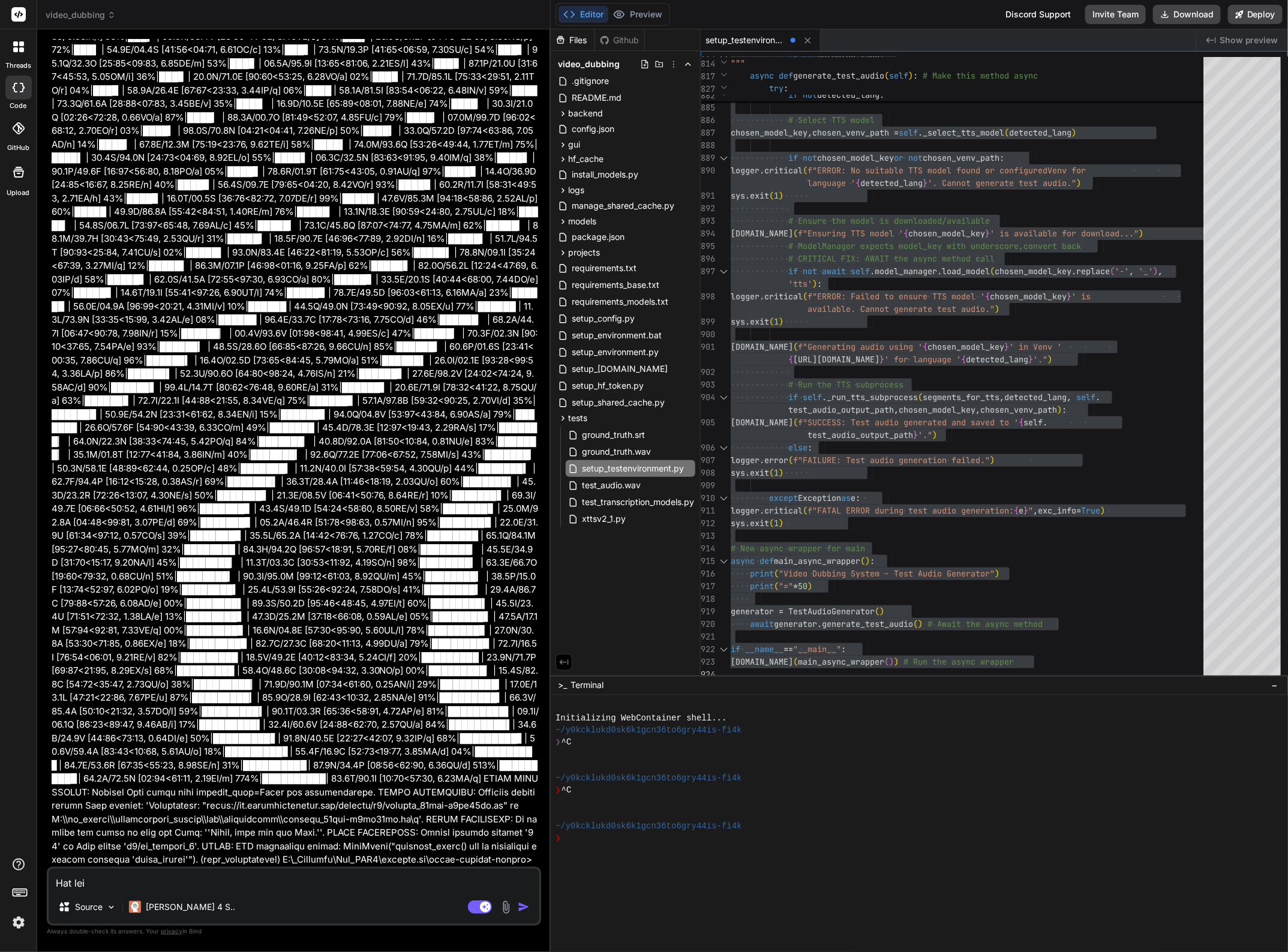
type textarea "Hat leid"
type textarea "x"
type textarea "Hat leide"
type textarea "x"
type textarea "Hat leider"
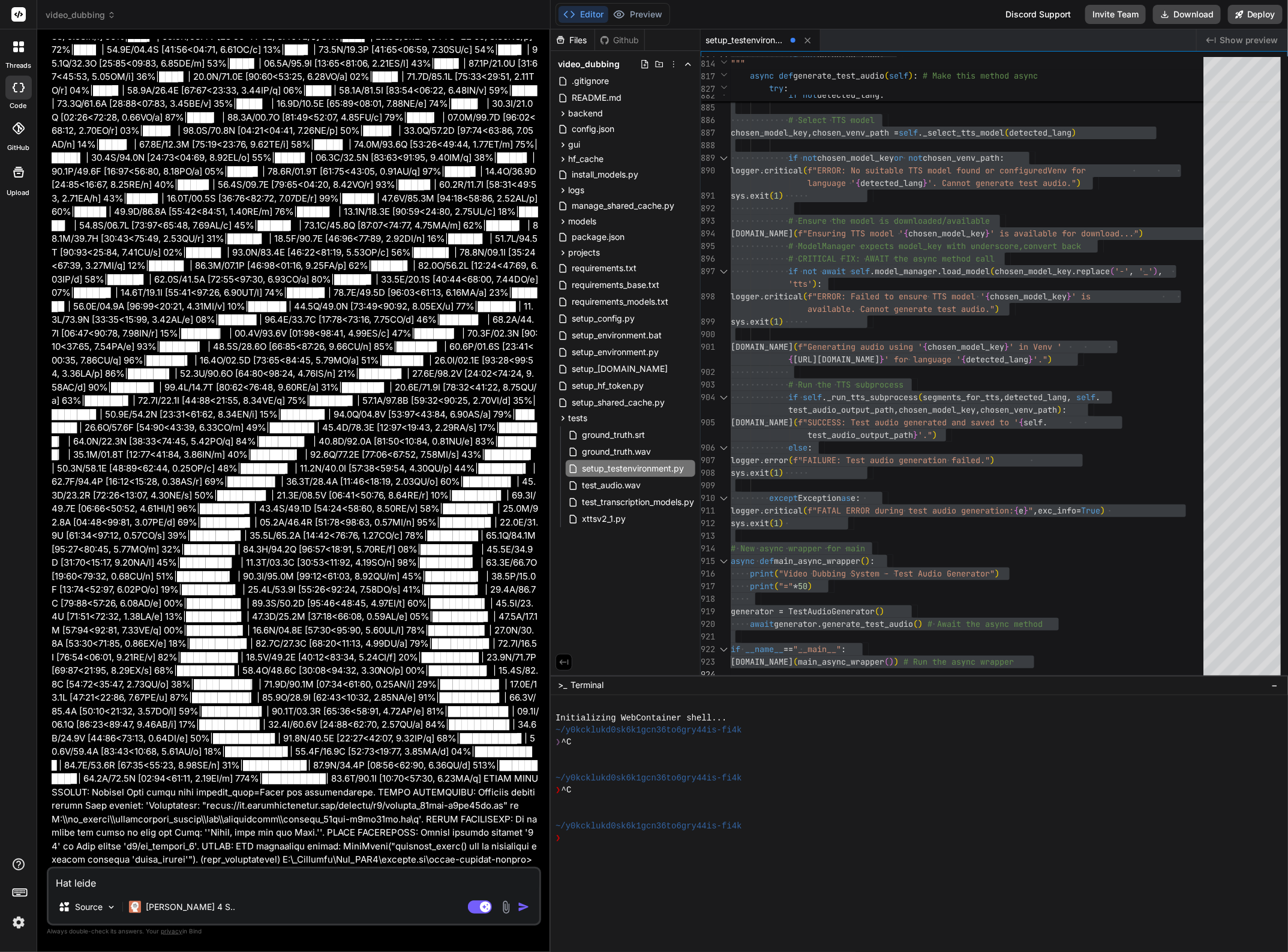
type textarea "x"
type textarea "Hat leider"
type textarea "x"
type textarea "Hat leider n"
type textarea "x"
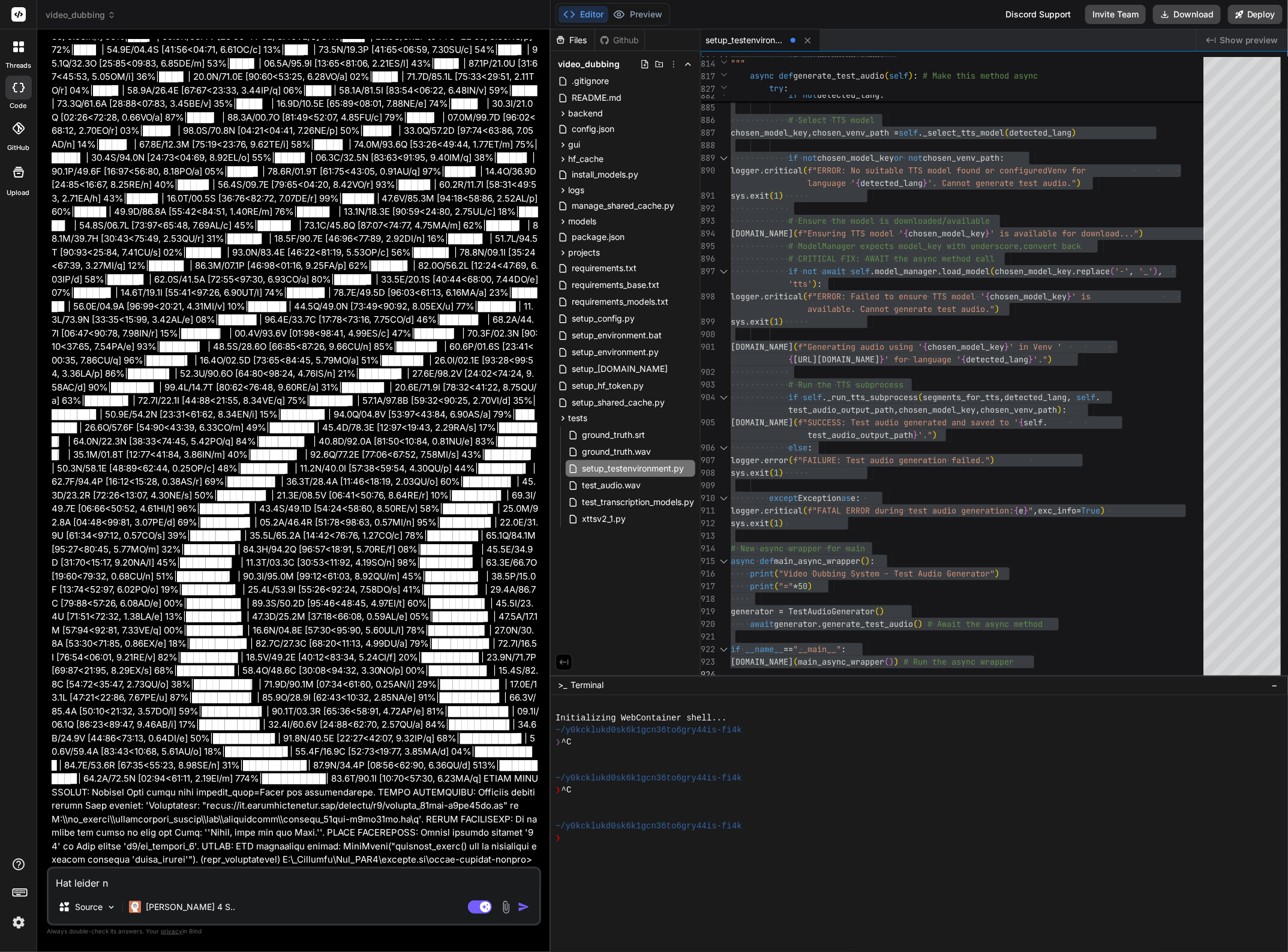
type textarea "Hat leider ni"
type textarea "x"
type textarea "Hat leider [PERSON_NAME]"
type textarea "x"
type textarea "Hat leider nich"
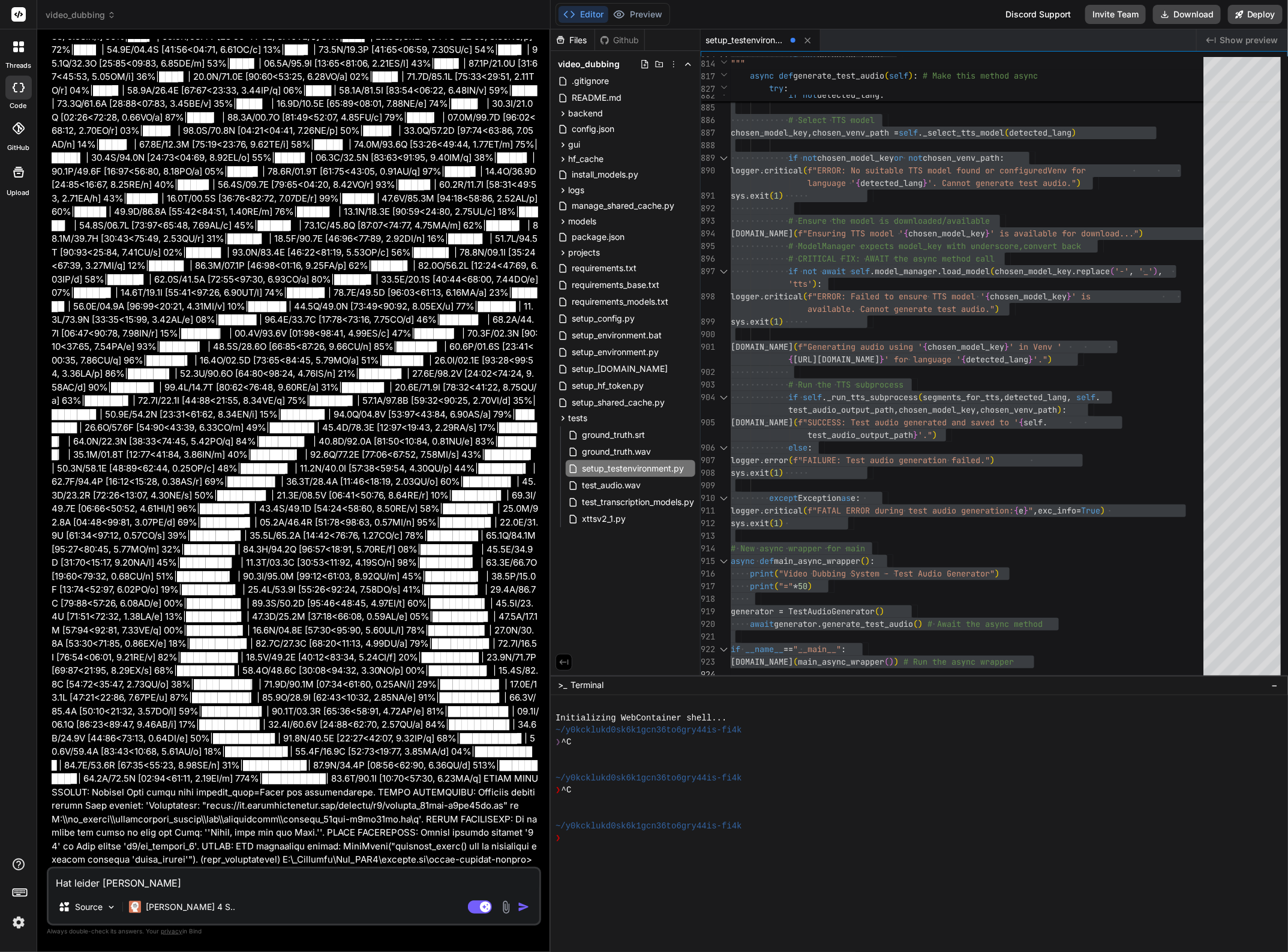
type textarea "x"
type textarea "Hat leider nicht"
type textarea "x"
type textarea "Hat leider nicht"
type textarea "x"
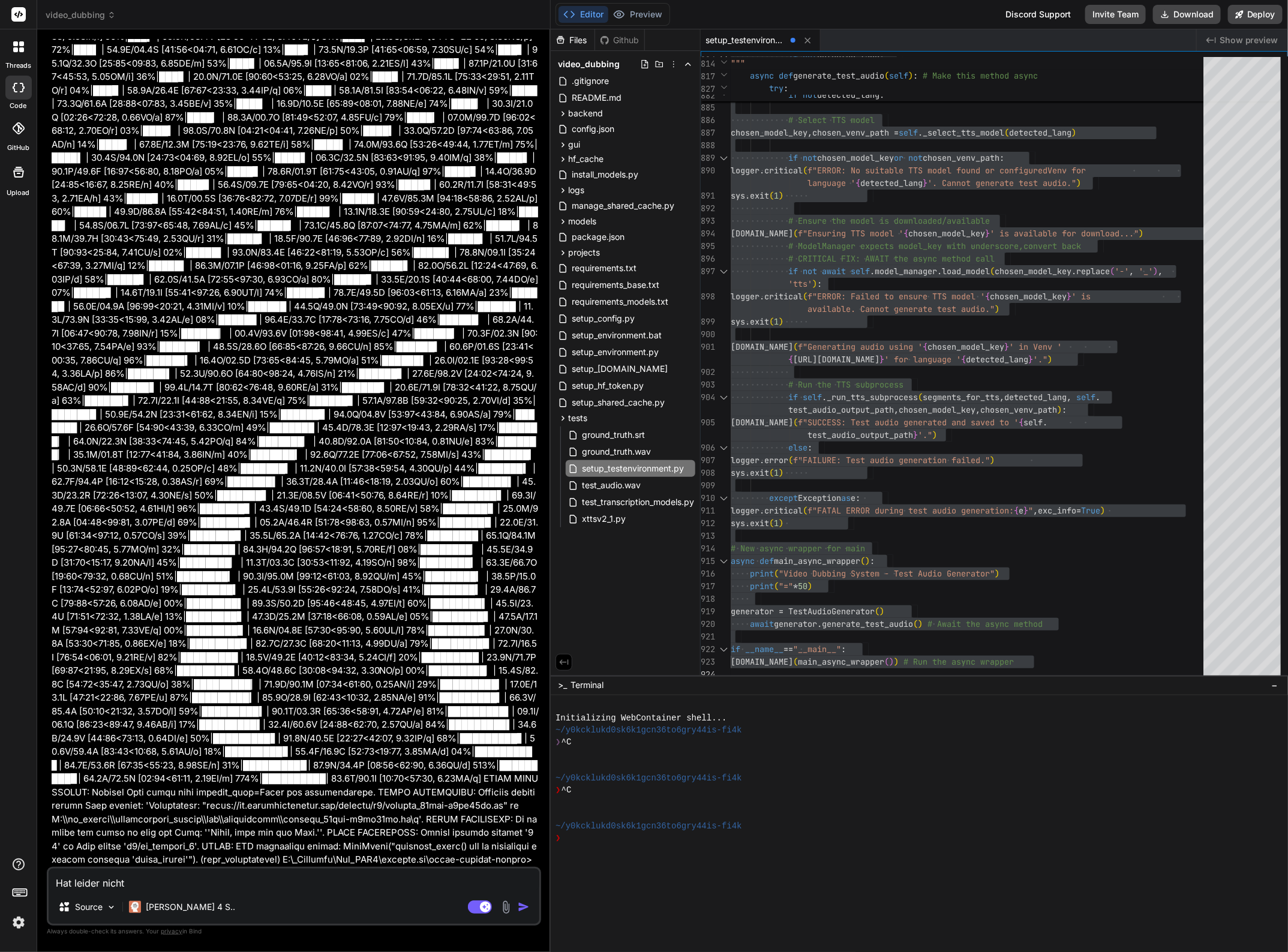
type textarea "Hat leider nicht f"
type textarea "x"
type textarea "Hat leider nicht fu"
type textarea "x"
type textarea "Hat leider nicht fun"
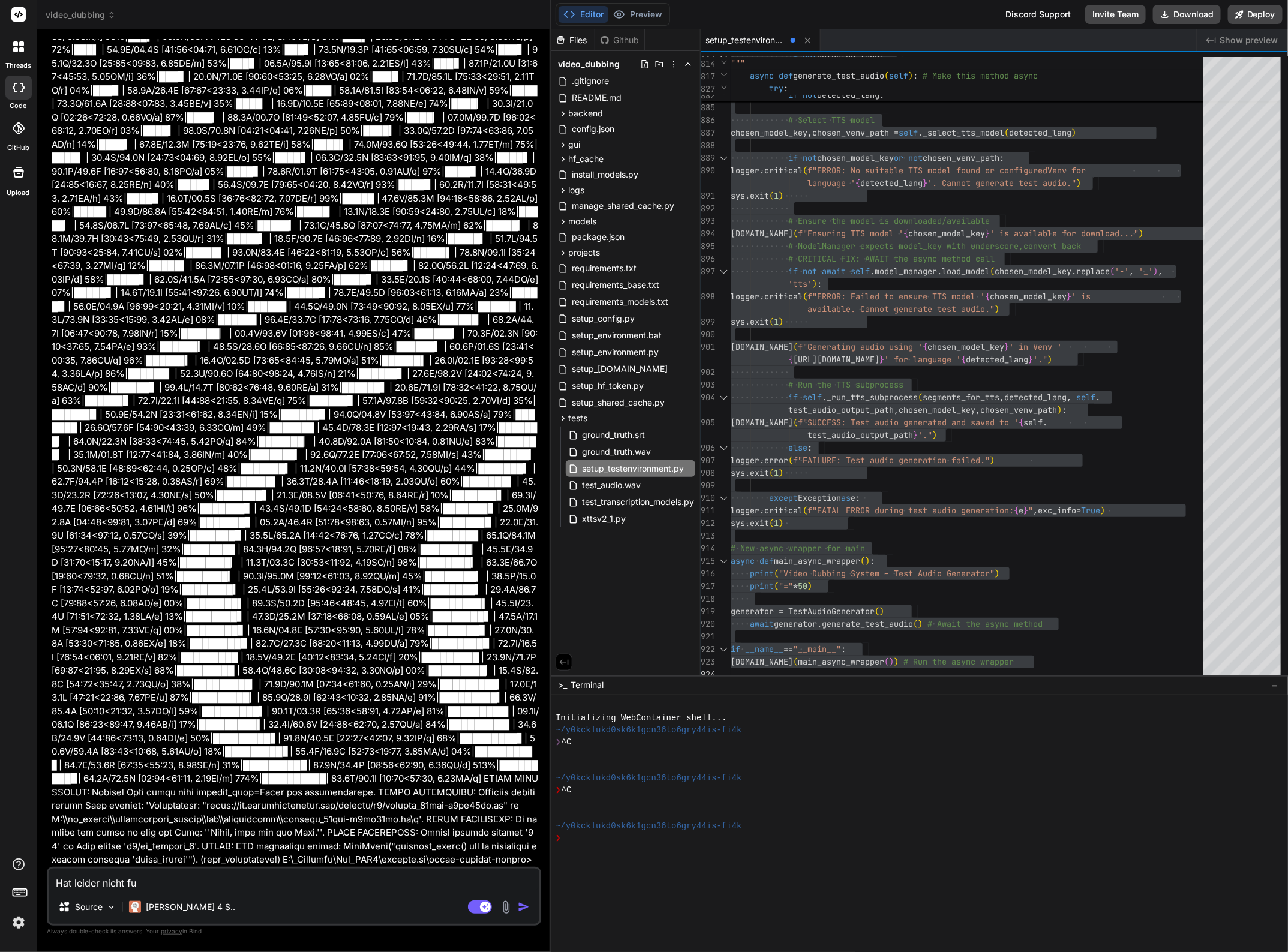
type textarea "x"
type textarea "Hat leider nicht funk"
type textarea "x"
type textarea "Hat leider nicht funkt"
type textarea "x"
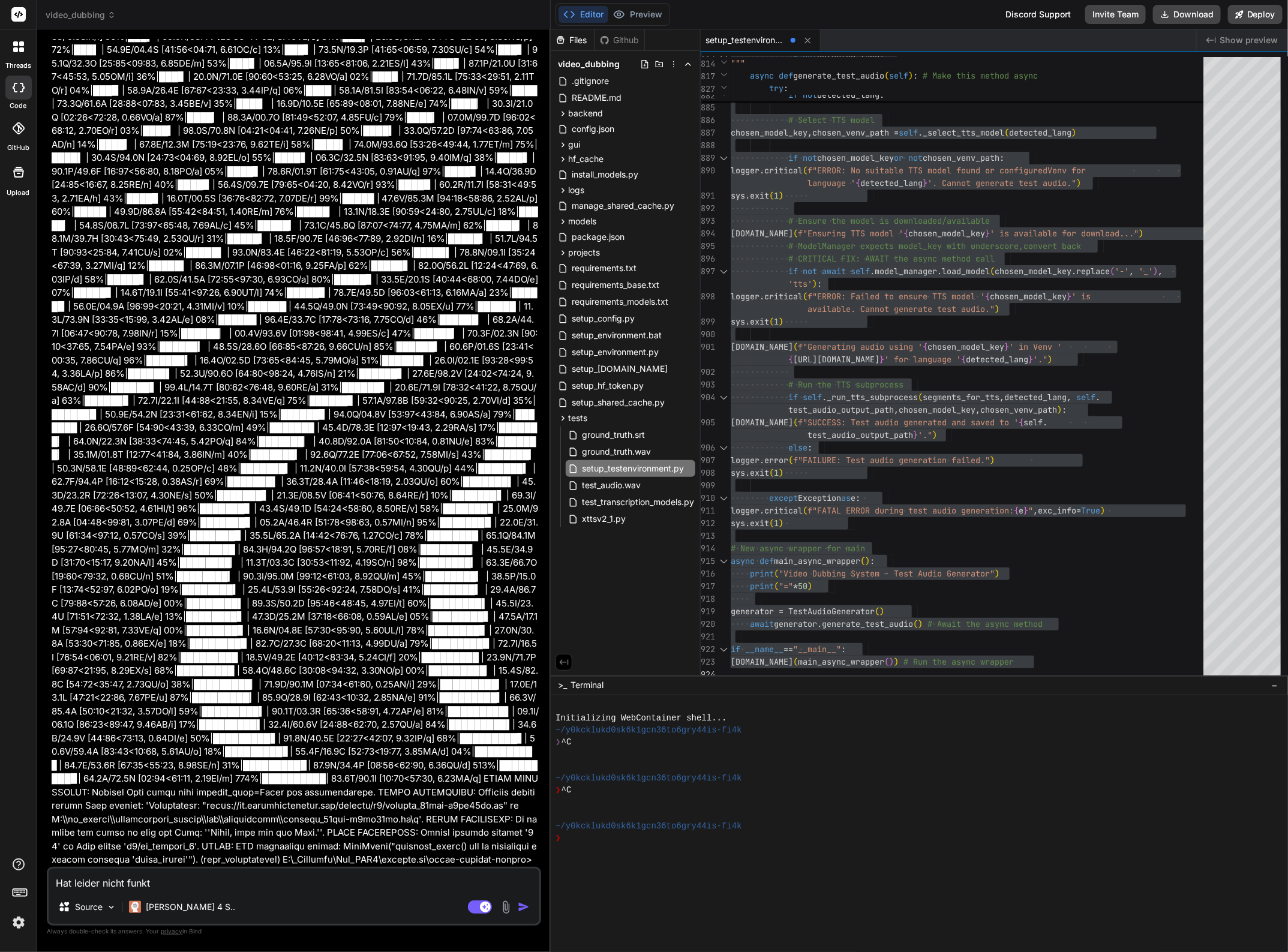
type textarea "Hat leider nicht funkti"
type textarea "x"
type textarea "Hat leider nicht funktio"
type textarea "x"
type textarea "Hat leider nicht funktion"
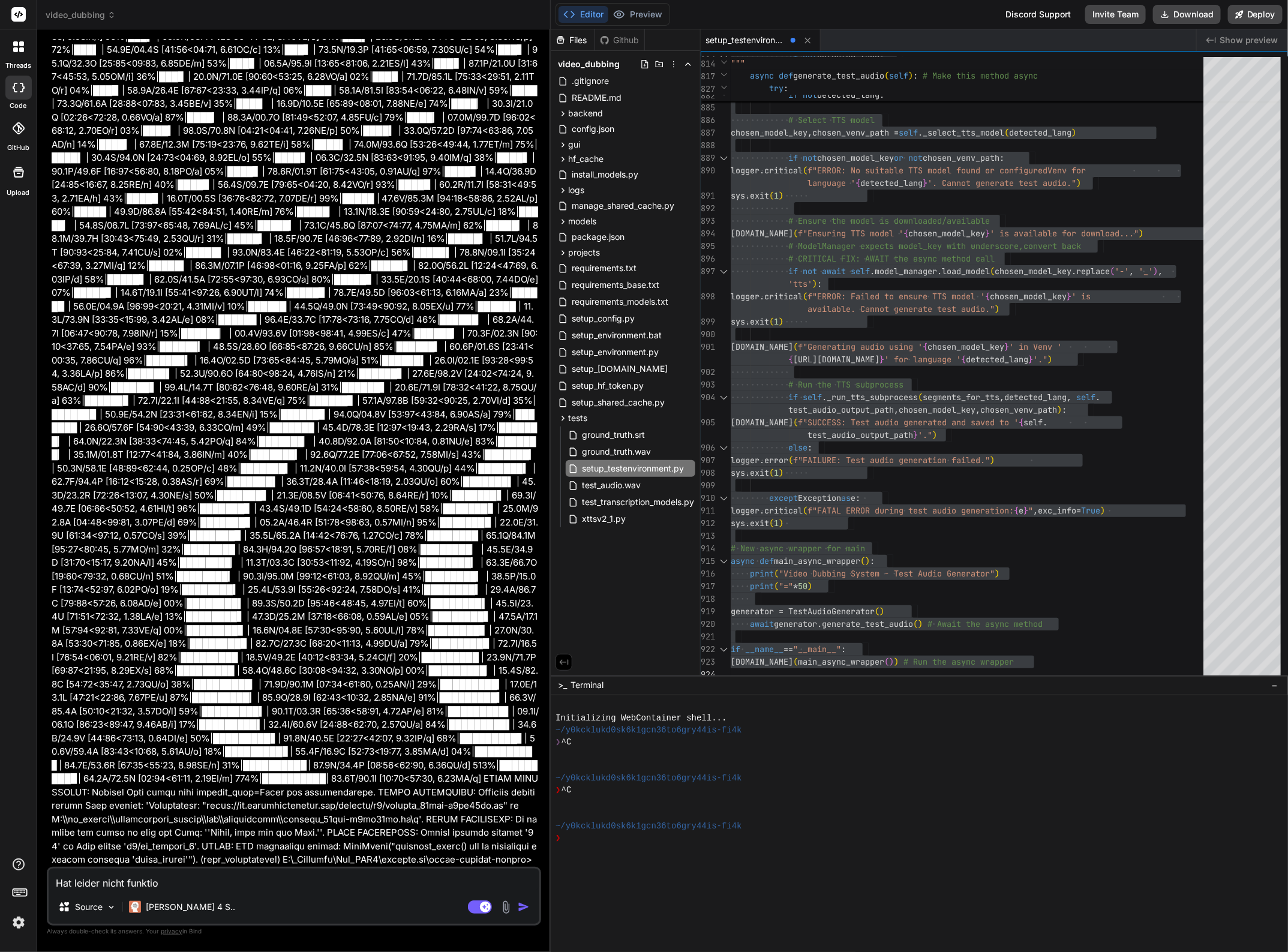
type textarea "x"
type textarea "Hat leider nicht funktioni"
type textarea "x"
type textarea "Hat leider nicht funktionie"
type textarea "x"
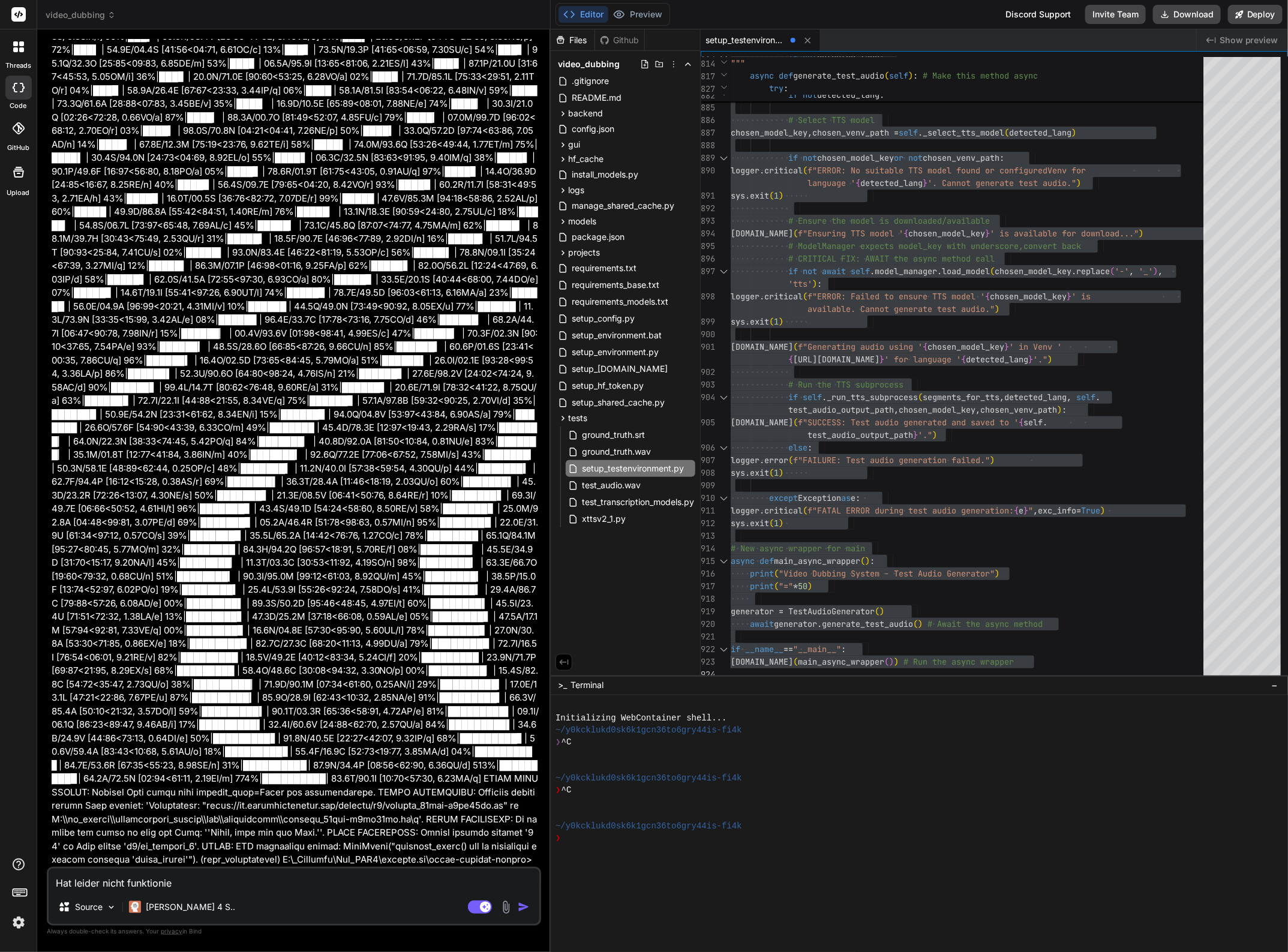
type textarea "Hat leider nicht funktionier"
type textarea "x"
type textarea "Hat leider nicht funktioniert"
type textarea "x"
type textarea "Hat leider nicht funktioniert."
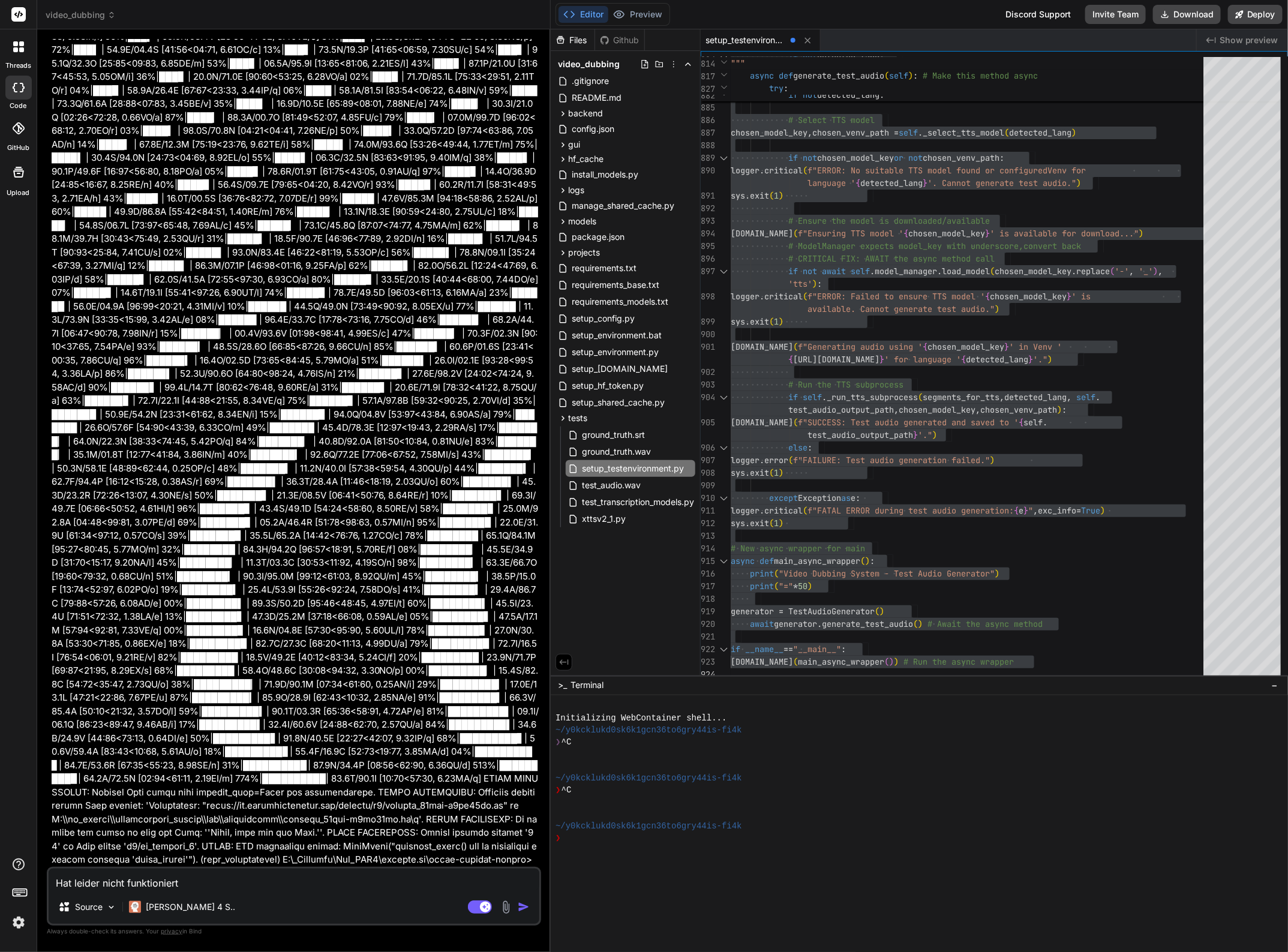
type textarea "x"
type textarea "Hat leider nicht funktioniert."
type textarea "x"
type textarea "Hat leider nicht funktioniert. H"
type textarea "x"
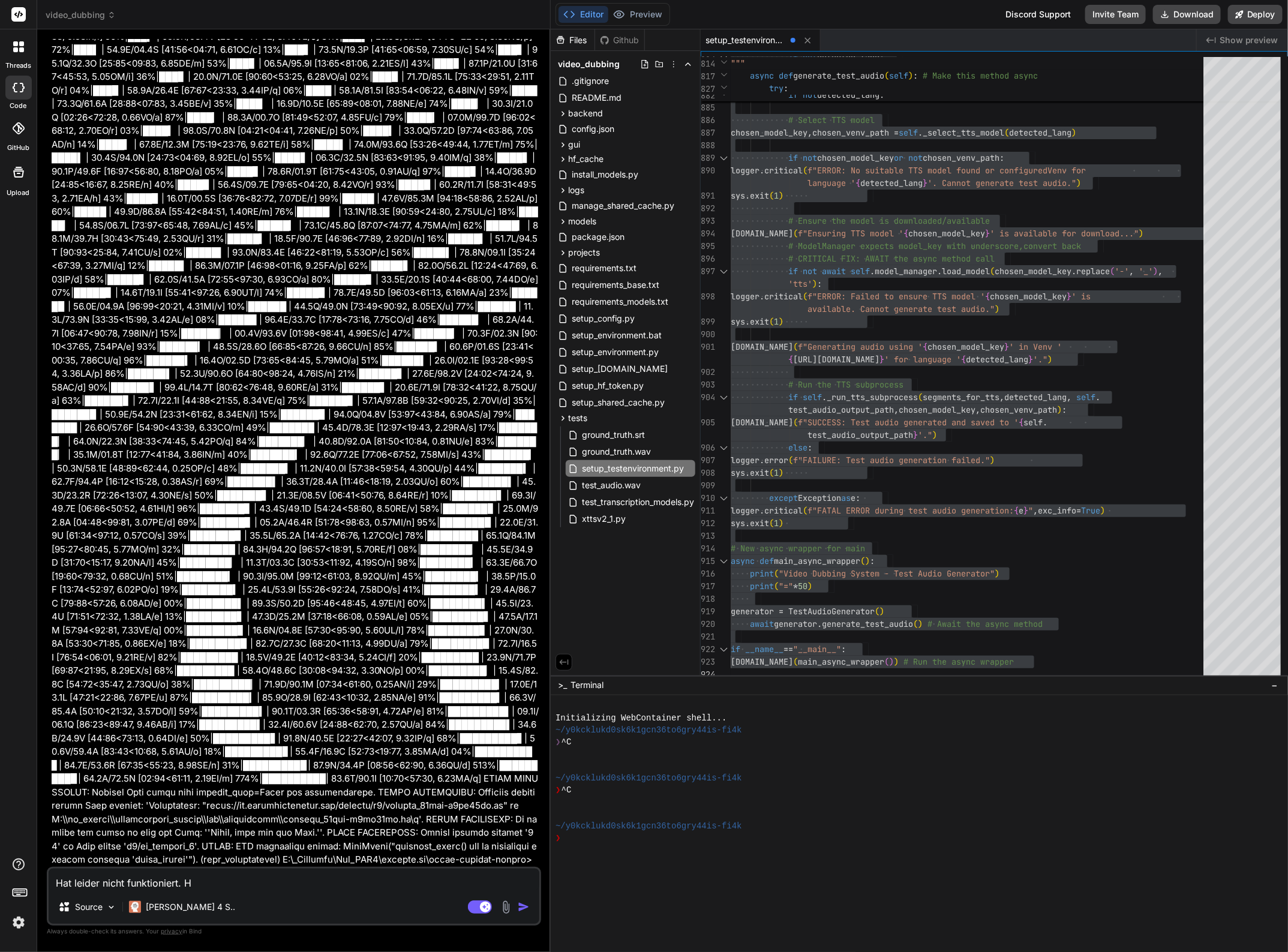
type textarea "Hat leider nicht funktioniert. Hi"
type textarea "x"
type textarea "Hat leider nicht funktioniert. Hie"
type textarea "x"
type textarea "Hat leider nicht funktioniert. Hier"
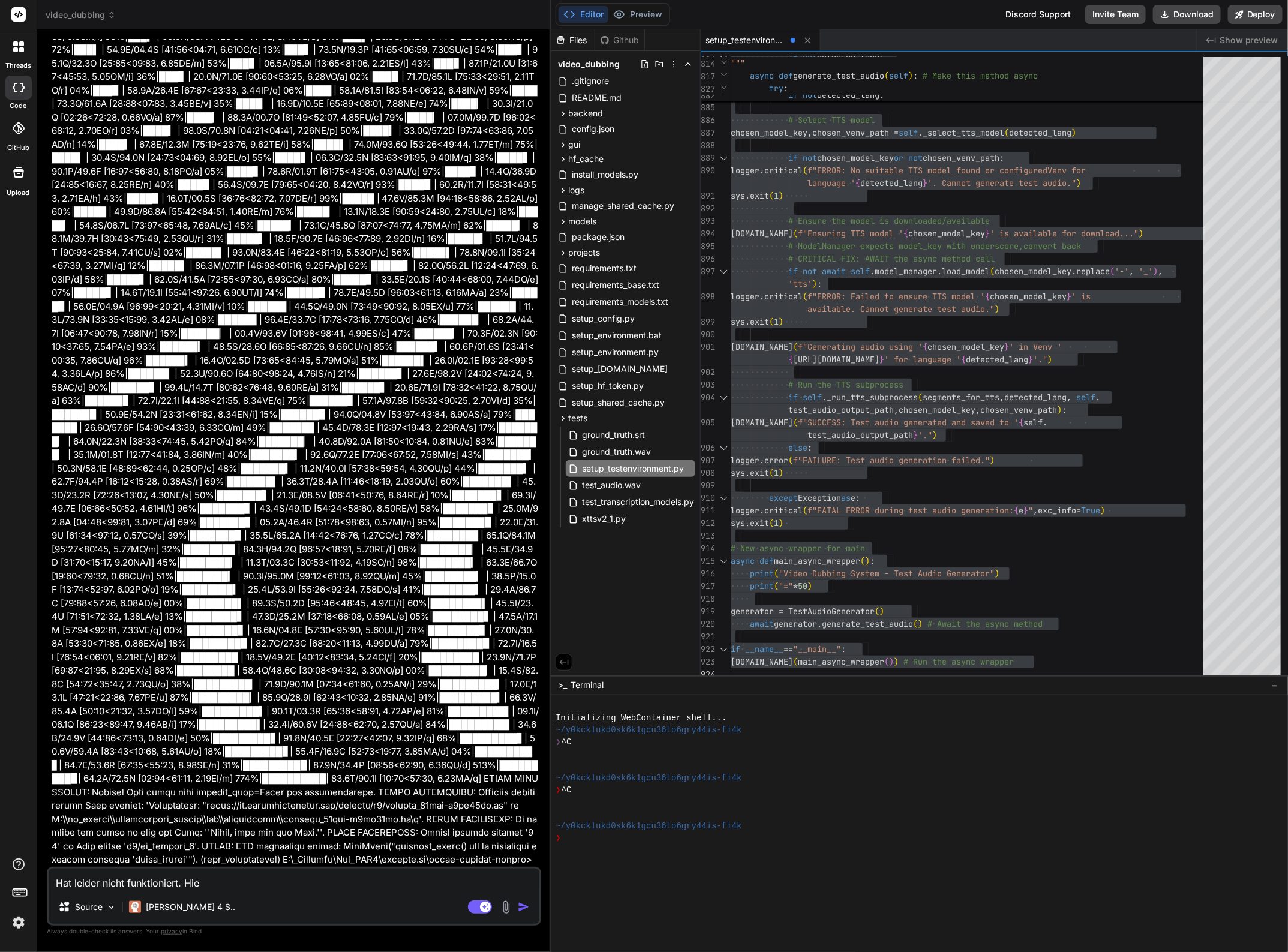
type textarea "x"
type textarea "Hat leider nicht funktioniert. Hier"
type textarea "x"
type textarea "Hat leider nicht funktioniert. Hier d"
type textarea "x"
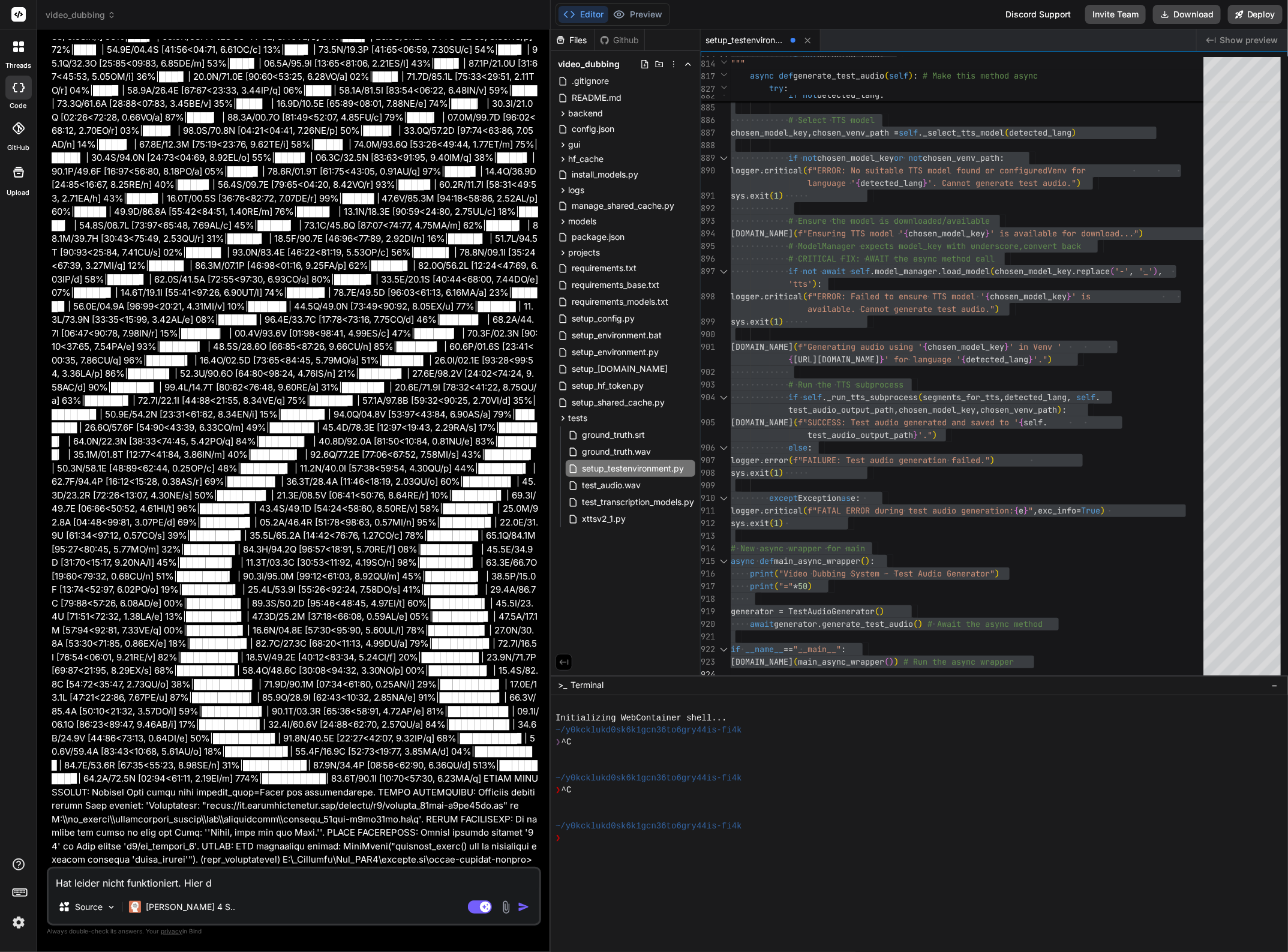
type textarea "Hat leider nicht funktioniert. Hier di"
type textarea "x"
type textarea "Hat leider nicht funktioniert. Hier die"
type textarea "x"
type textarea "Hat leider nicht funktioniert. Hier die"
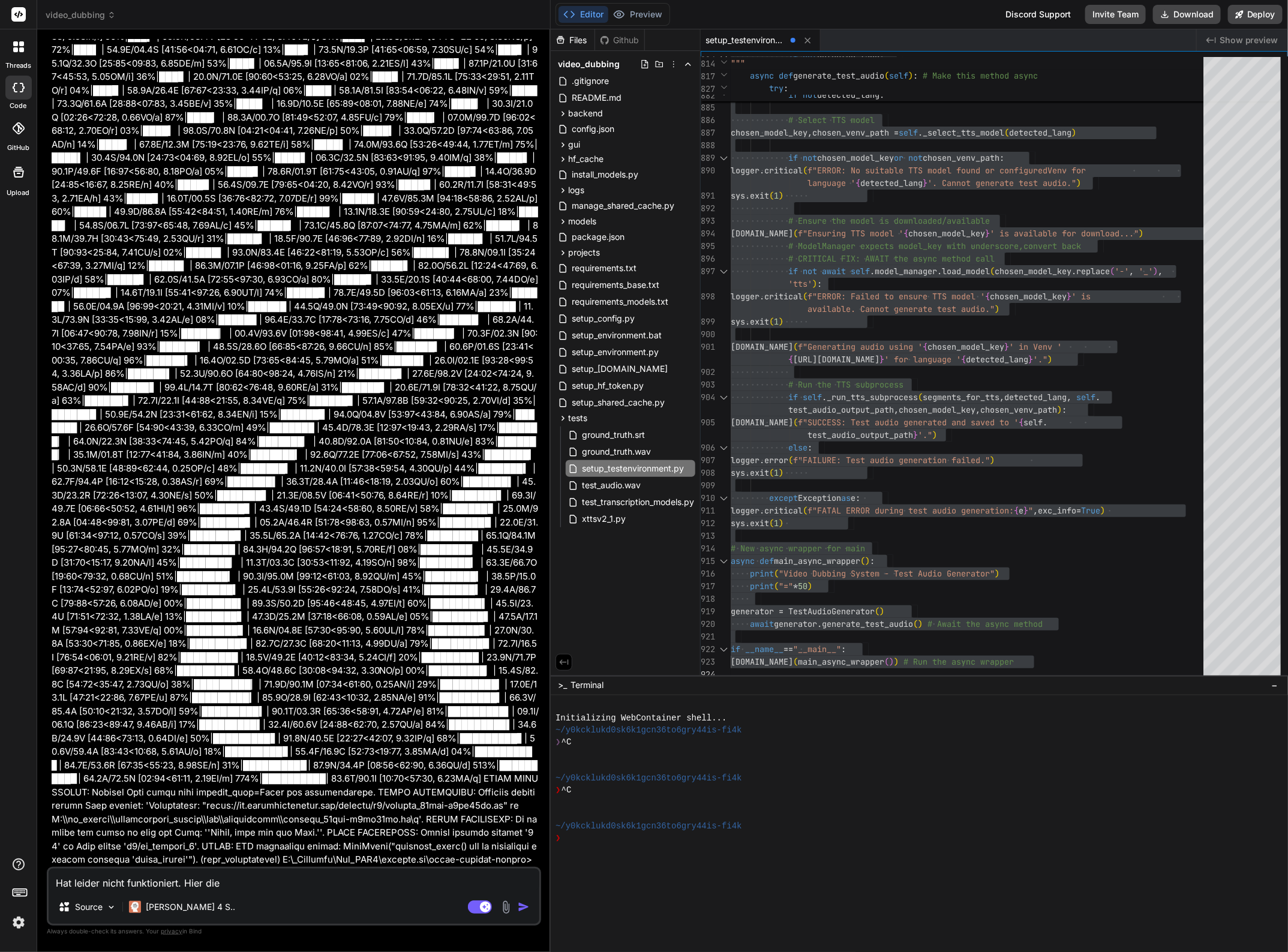
type textarea "x"
type textarea "Hat leider nicht funktioniert. Hier die e"
type textarea "x"
type textarea "Hat leider nicht funktioniert. Hier die ei"
type textarea "x"
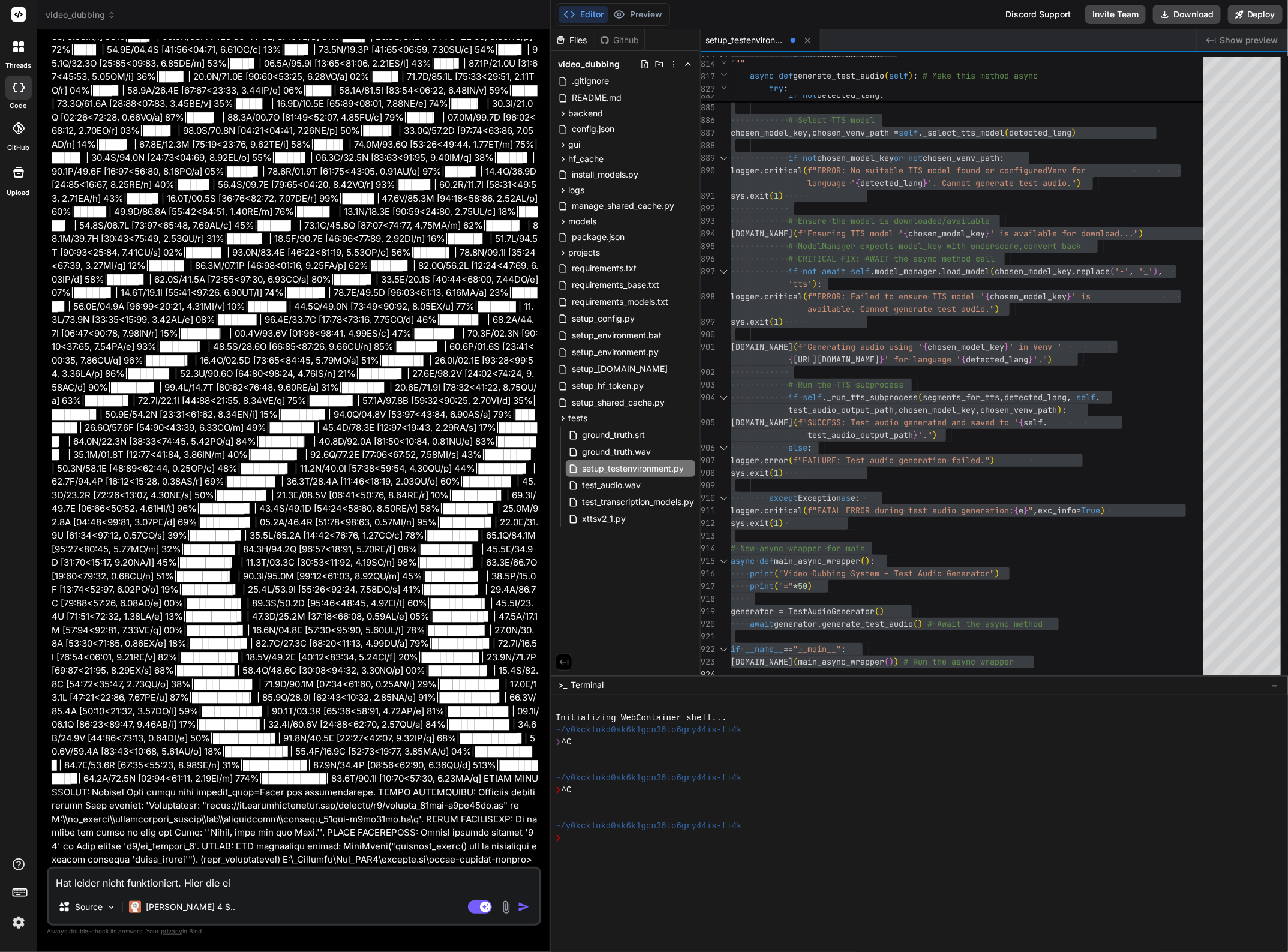
type textarea "Hat leider nicht funktioniert. Hier die ein"
type textarea "x"
type textarea "Hat leider nicht funktioniert. Hier die einzu"
type textarea "x"
type textarea "Hat leider nicht funktioniert. Hier die einzue"
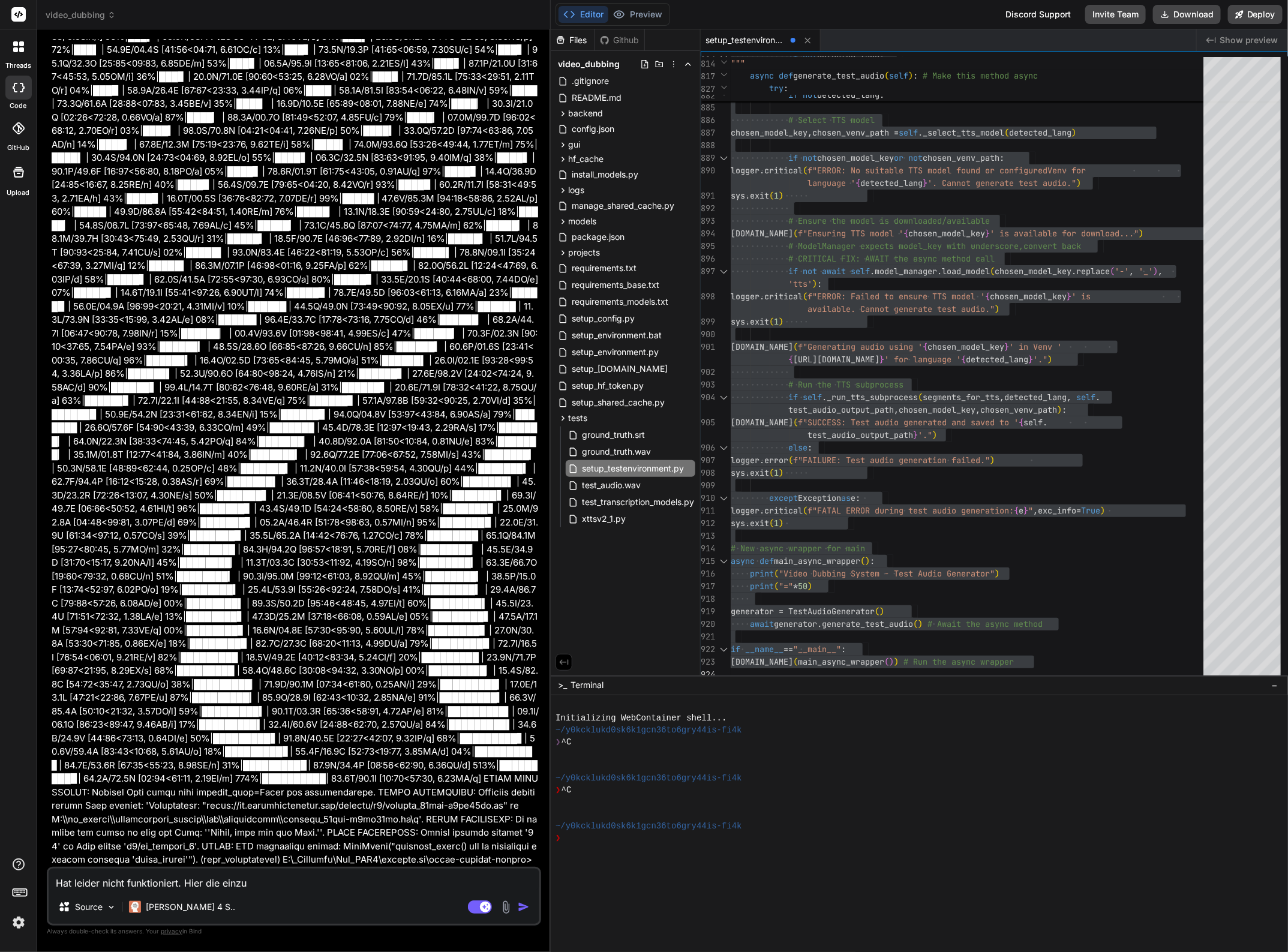
type textarea "x"
type textarea "Hat leider nicht funktioniert. Hier die einzuel"
type textarea "x"
type textarea "Hat leider nicht funktioniert. Hier die einzueln"
type textarea "x"
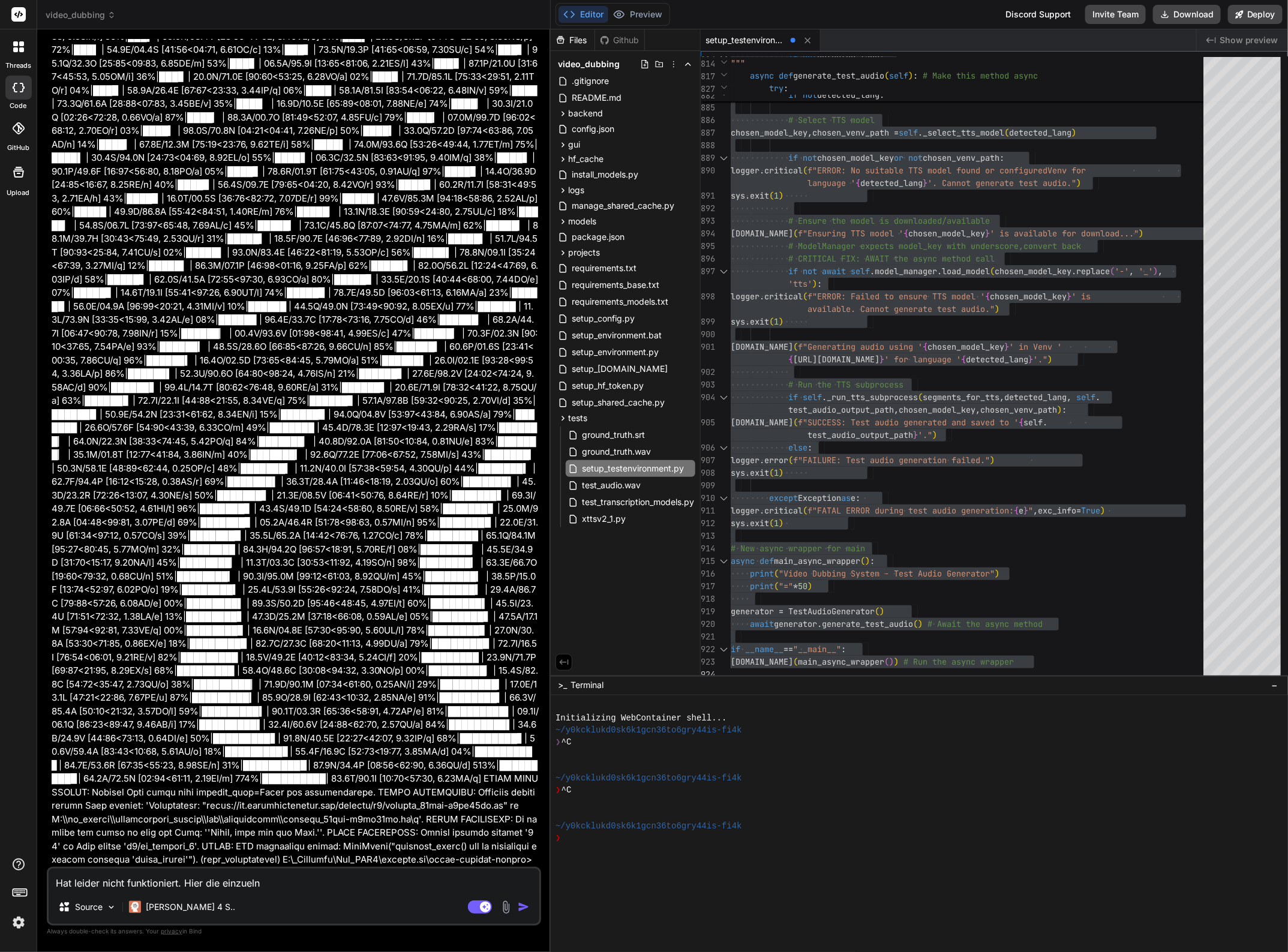
type textarea "Hat leider nicht funktioniert. Hier die einzuel"
type textarea "x"
type textarea "Hat leider nicht funktioniert. Hier die einzue"
type textarea "x"
type textarea "Hat leider nicht funktioniert. Hier die einzu"
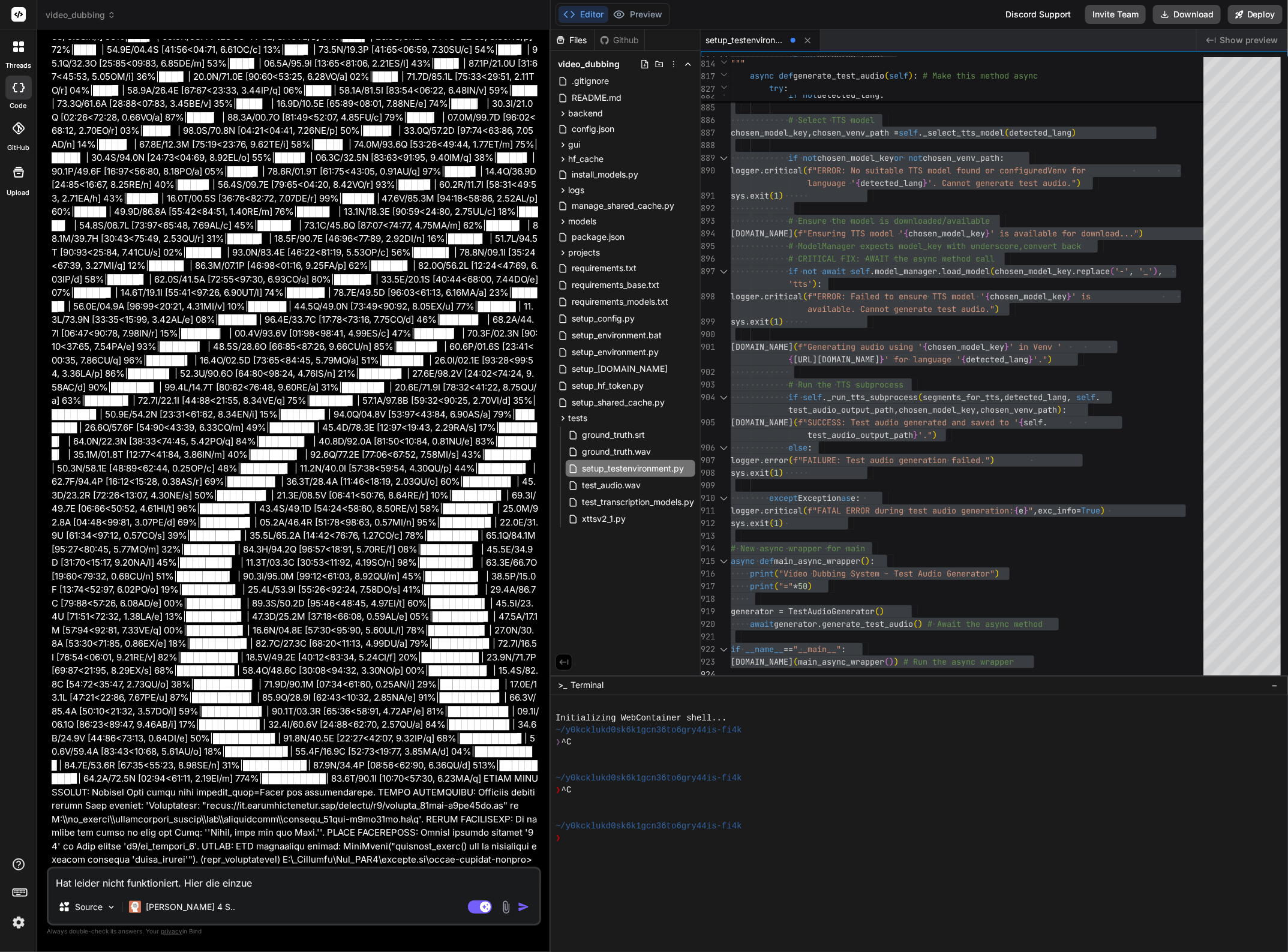
type textarea "x"
type textarea "Hat leider nicht funktioniert. Hier die einz"
type textarea "x"
type textarea "Hat leider nicht funktioniert. Hier die einze"
type textarea "x"
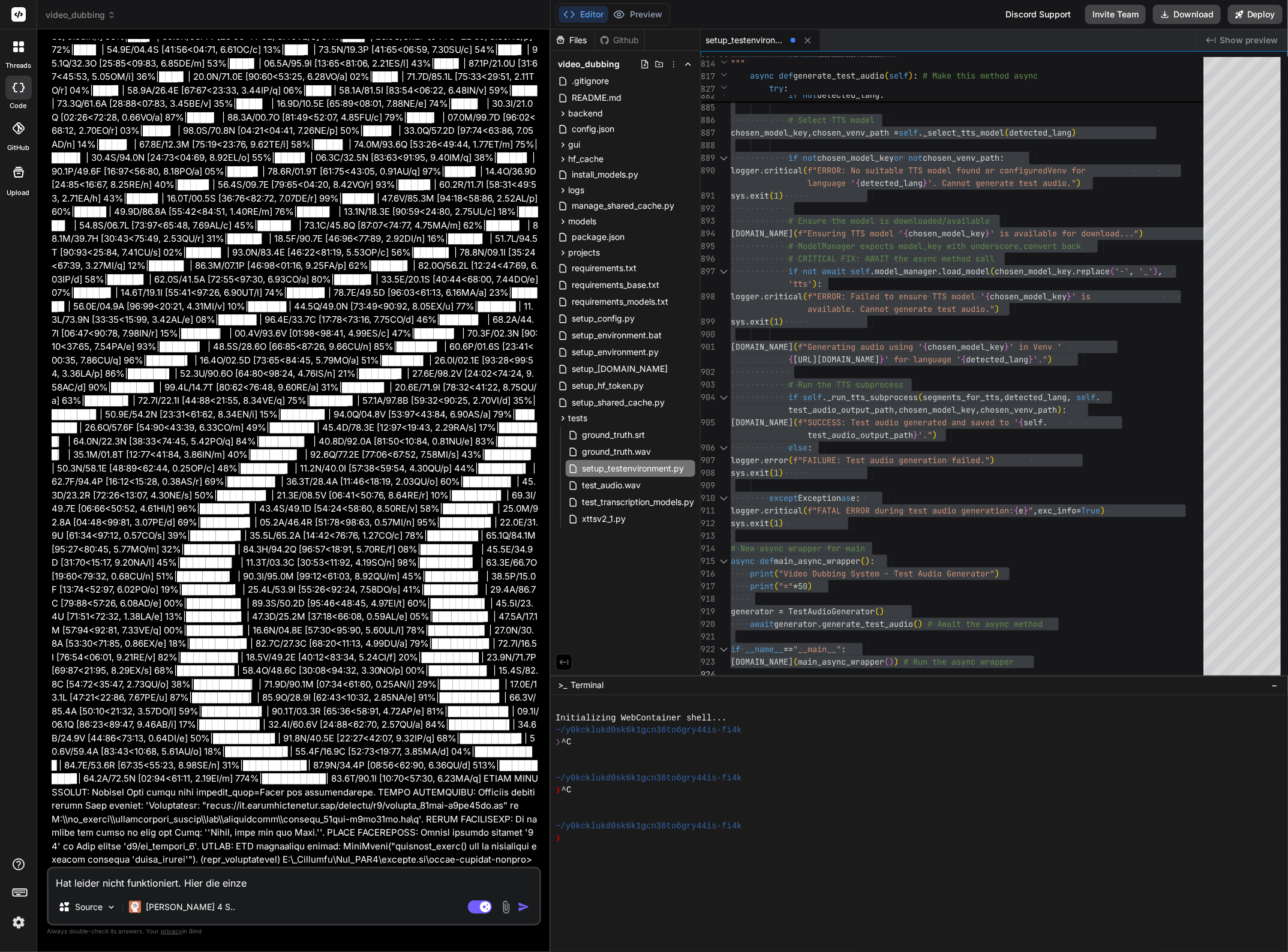
type textarea "Hat leider nicht funktioniert. Hier die einzel"
type textarea "x"
type textarea "Hat leider nicht funktioniert. Hier die einzeln"
type textarea "x"
type textarea "Hat leider nicht funktioniert. Hier die einzelne"
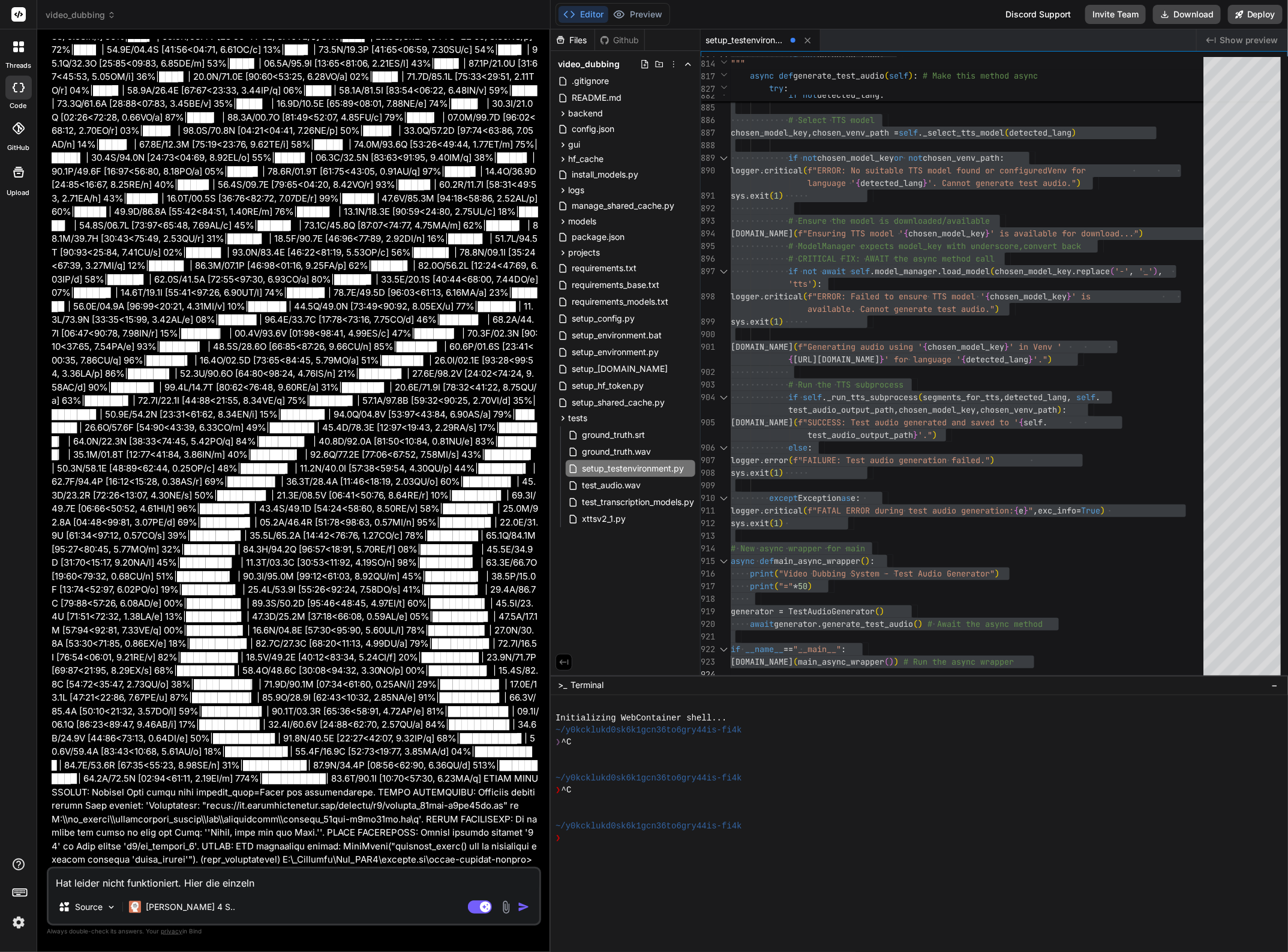
type textarea "x"
type textarea "Hat leider nicht funktioniert. Hier die einzelnen"
type textarea "x"
type textarea "Hat leider nicht funktioniert. Hier die einzelnen"
type textarea "x"
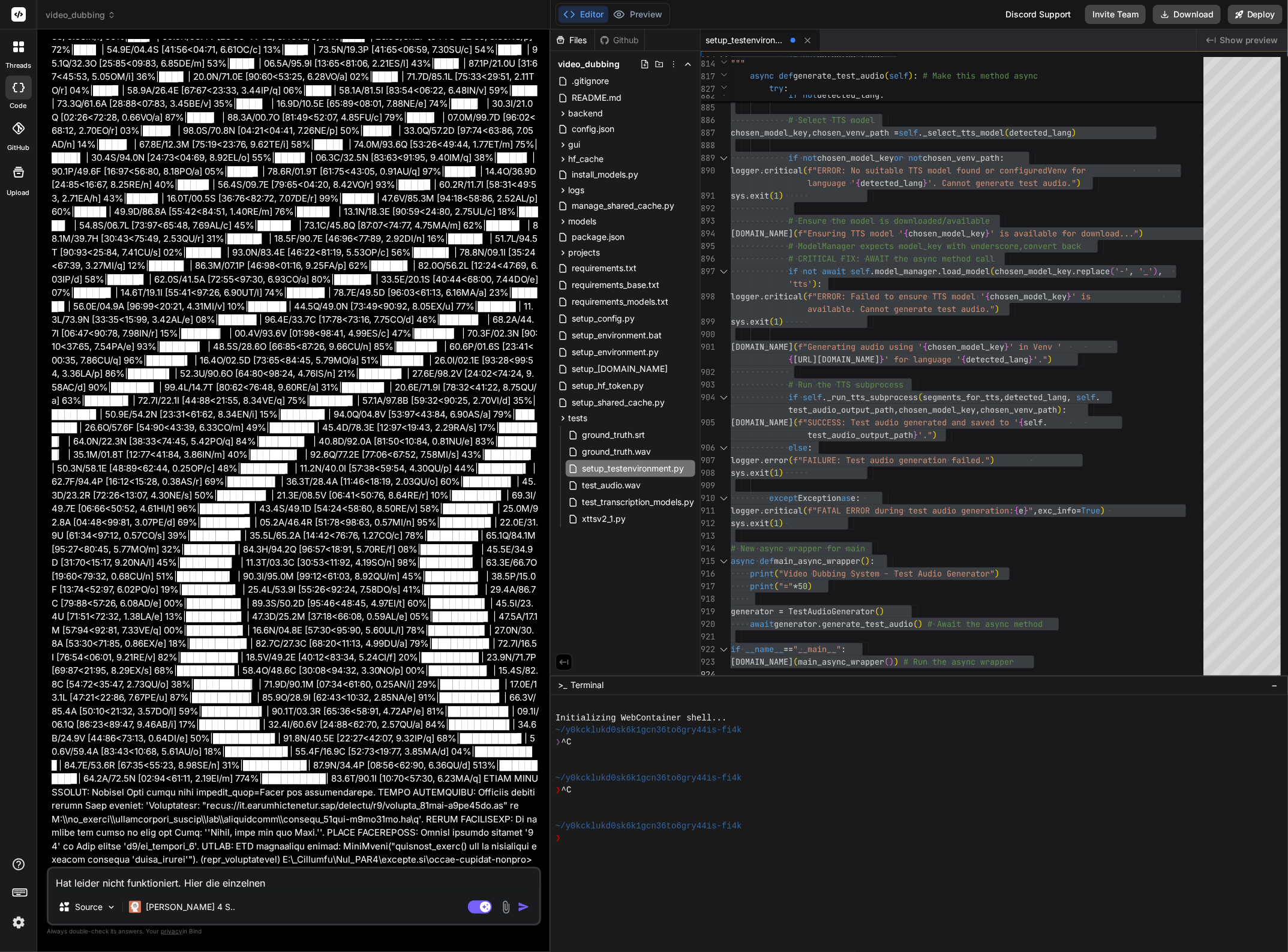
type textarea "Hat leider nicht funktioniert. Hier die einzelnen F"
type textarea "x"
type textarea "Hat leider nicht funktioniert. Hier die einzelnen Fe"
type textarea "x"
type textarea "Hat leider nicht funktioniert. Hier die einzelnen Feh"
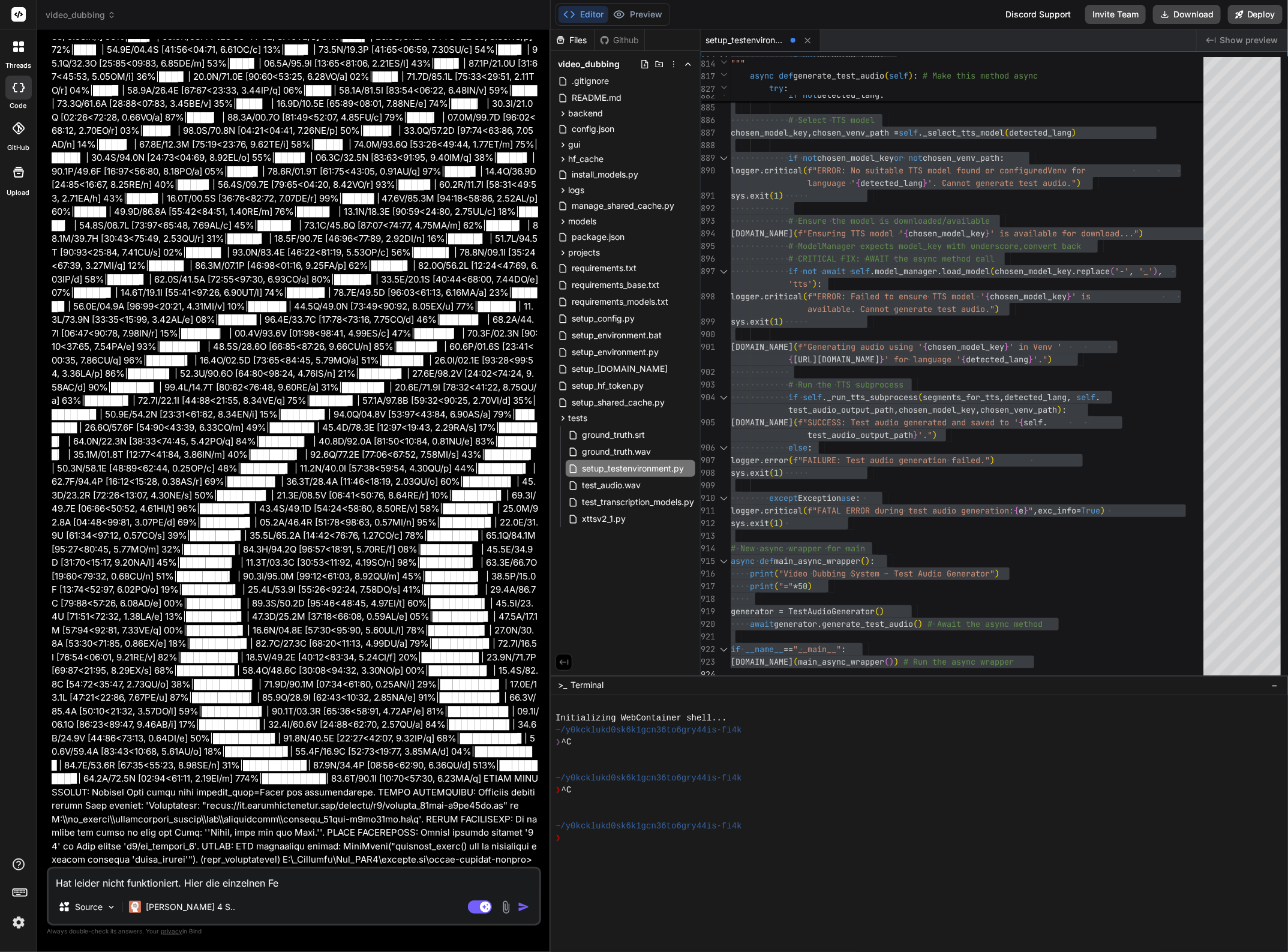
type textarea "x"
type textarea "Hat leider nicht funktioniert. Hier die einzelnen Fehl"
type textarea "x"
type textarea "Hat leider nicht funktioniert. Hier die einzelnen Fehle"
type textarea "x"
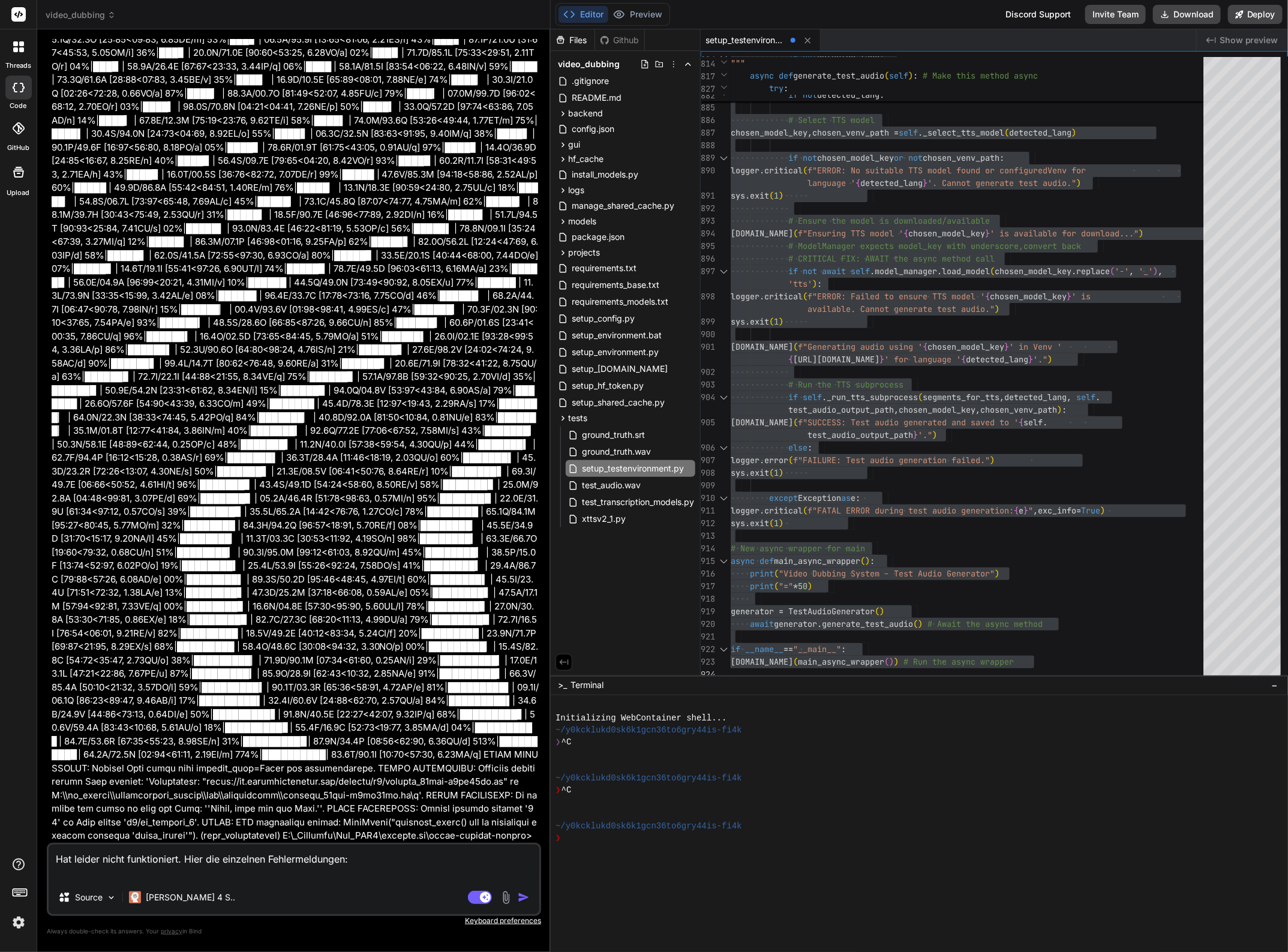
scroll to position [15565, 0]
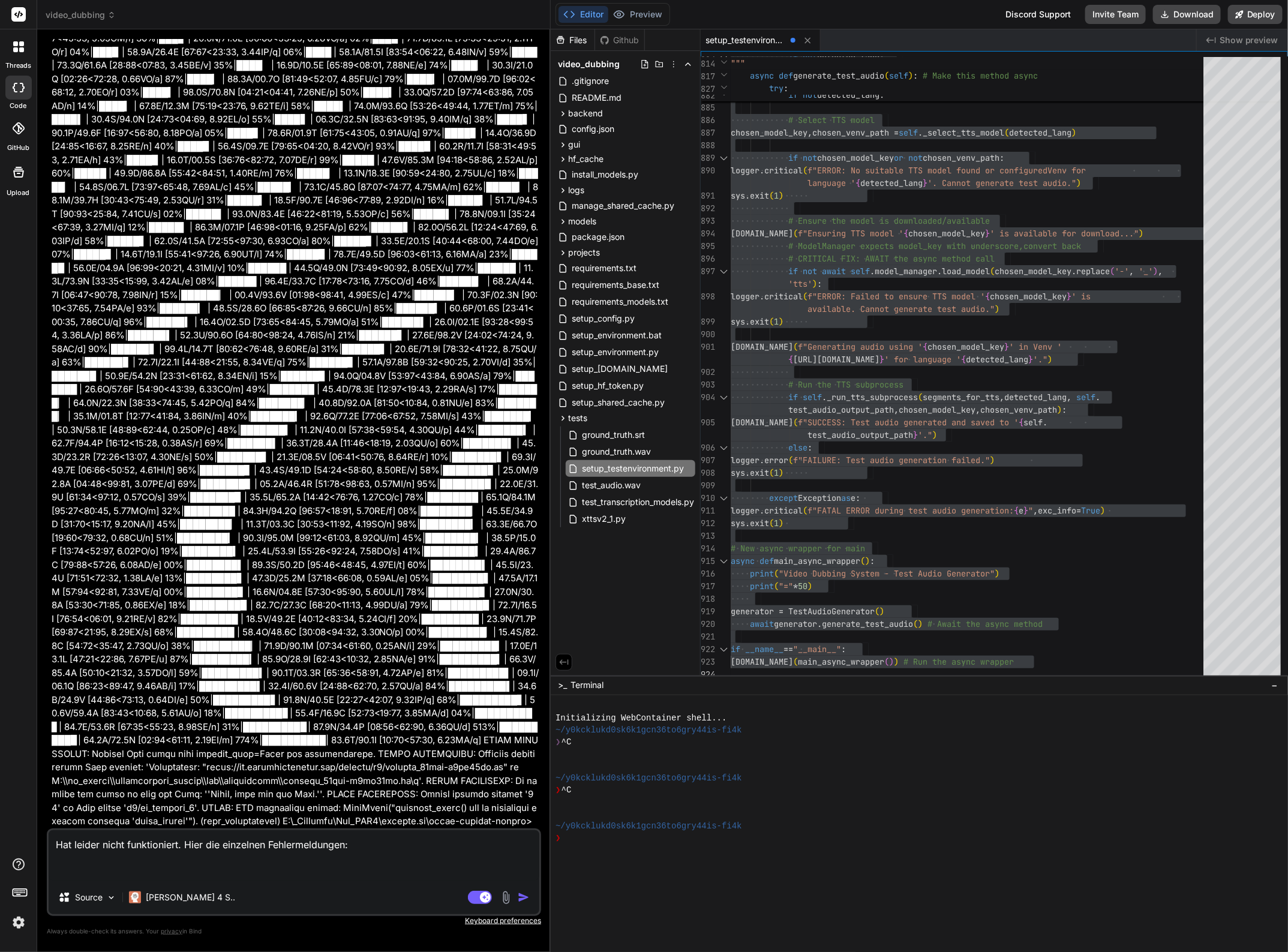
click at [183, 867] on textarea "Hat leider nicht funktioniert. Hier die einzelnen Fehlermeldungen:" at bounding box center [293, 855] width 490 height 50
paste textarea "ERROR: TTS generation failed: TypeError("generate_audio() got an unexpected key…"
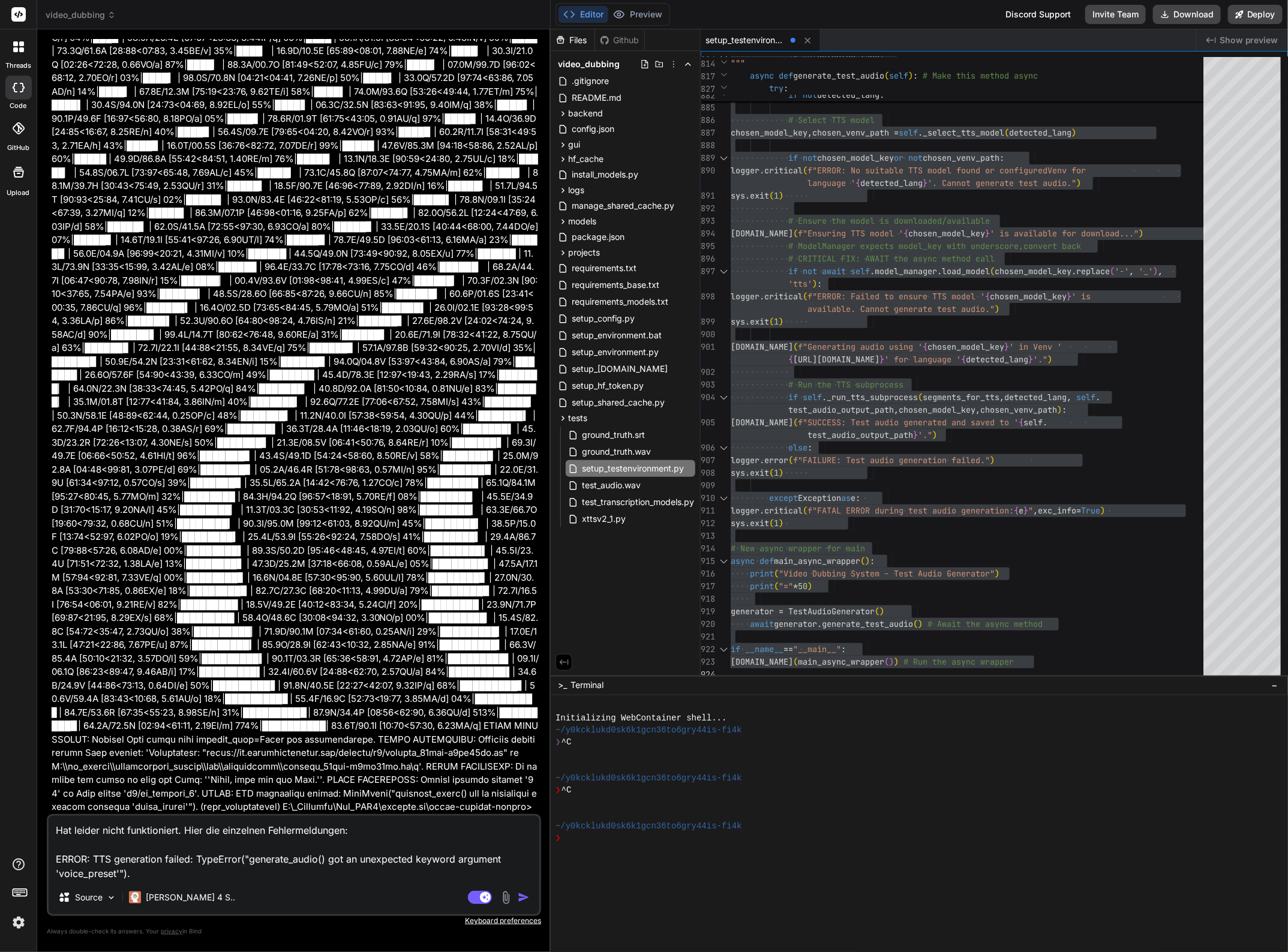
scroll to position [15581, 0]
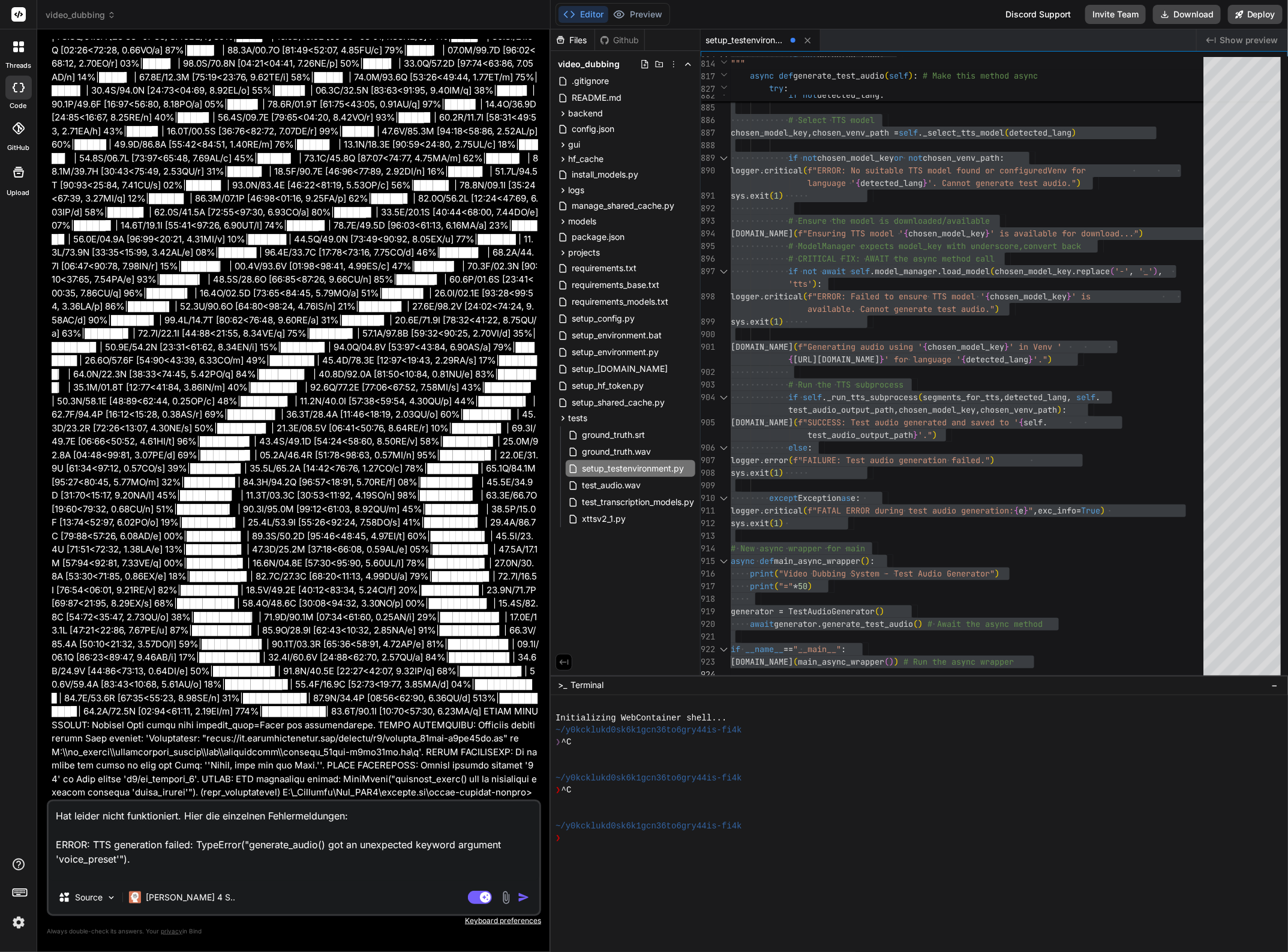
click at [522, 894] on img "button" at bounding box center [523, 896] width 12 height 12
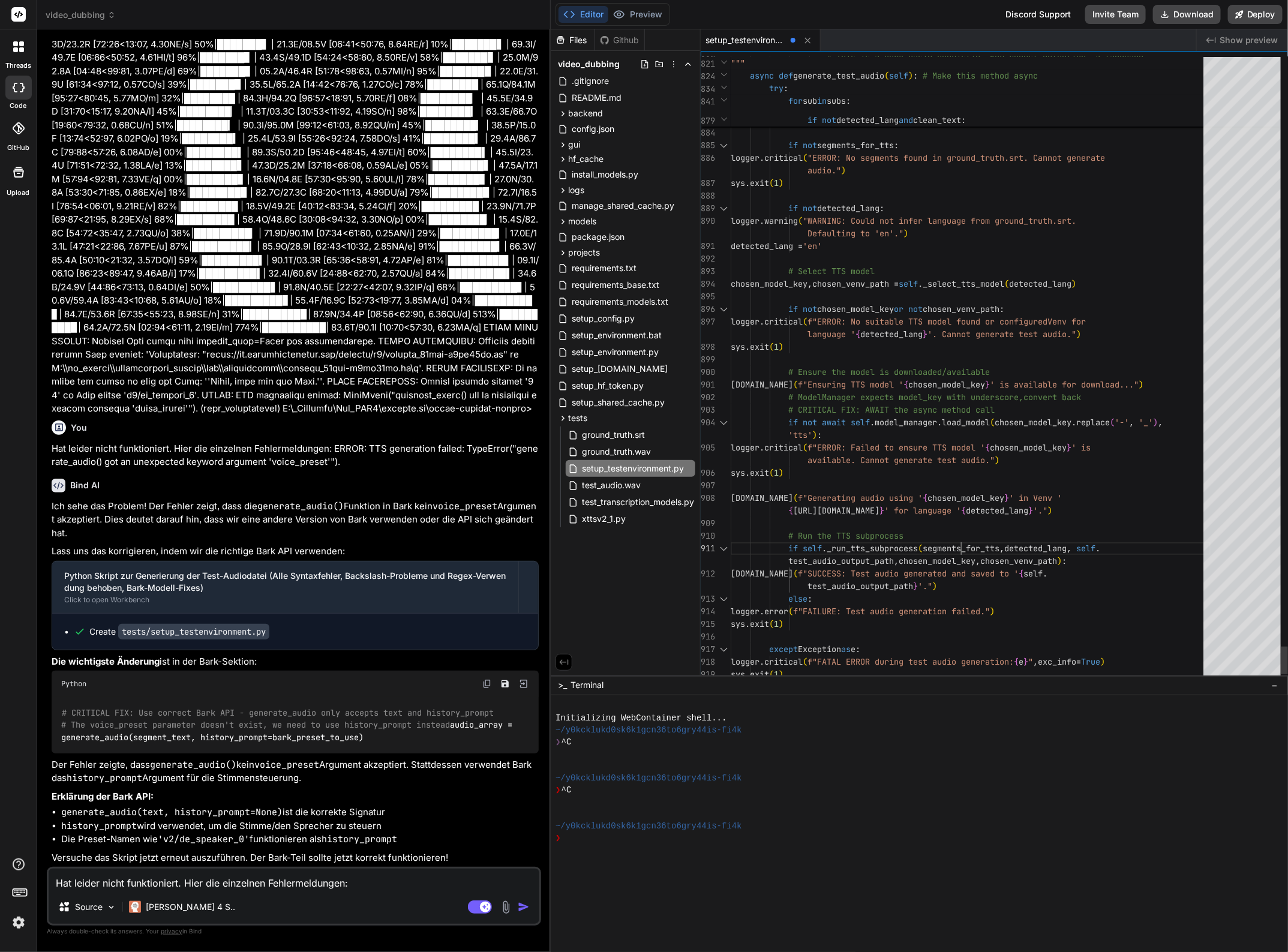
scroll to position [101, 0]
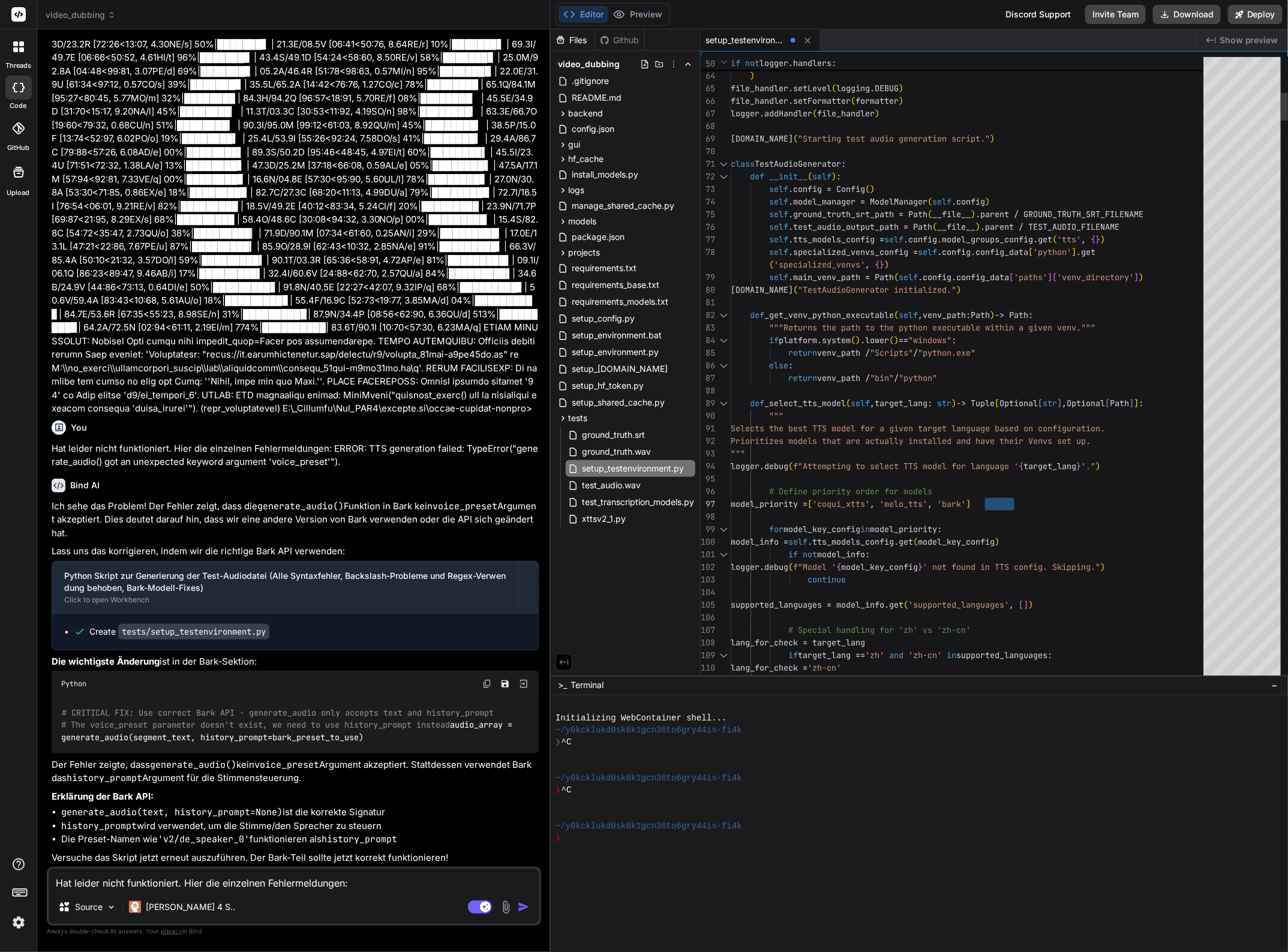
drag, startPoint x: 984, startPoint y: 503, endPoint x: 1013, endPoint y: 503, distance: 29.0
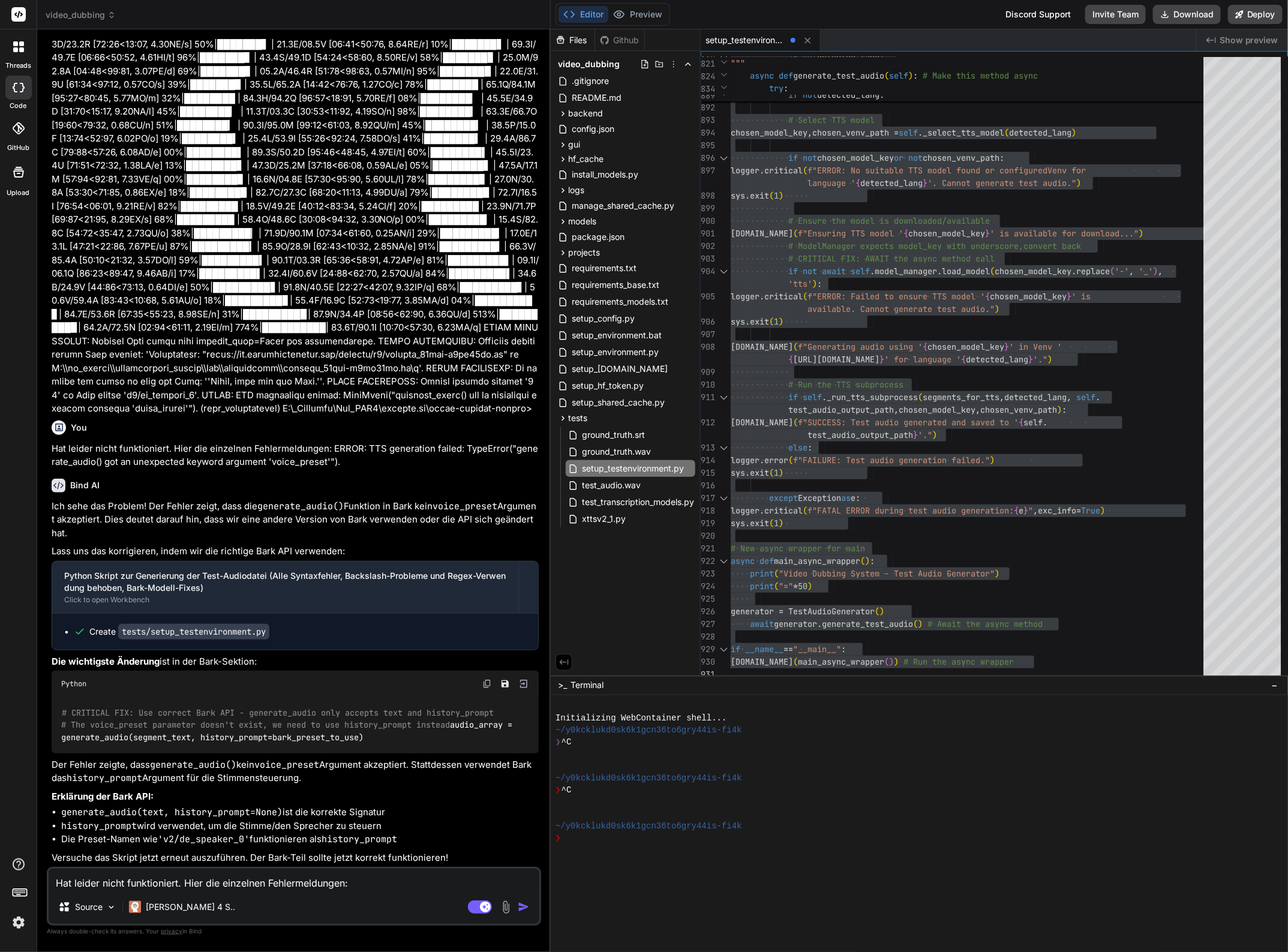
click at [122, 880] on textarea "Hat leider nicht funktioniert. Hier die einzelnen Fehlermeldungen: ERROR: TTS g…" at bounding box center [293, 879] width 490 height 22
paste textarea "DEBUG SUBPROCESS: segments_for_tts: [{'start': 0.5, 'end': 2.5, 'text': 'Hallo,…"
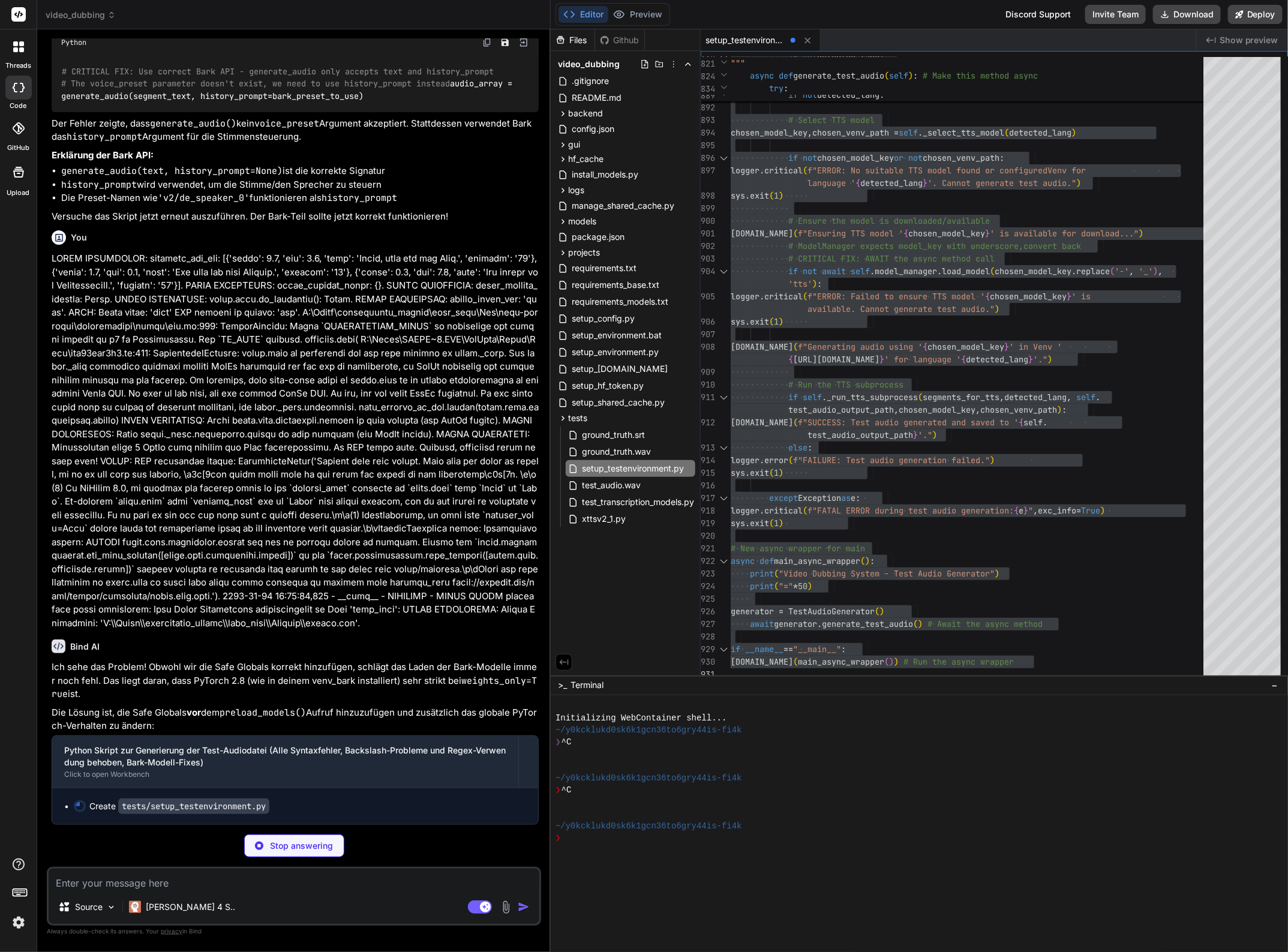
scroll to position [16619, 0]
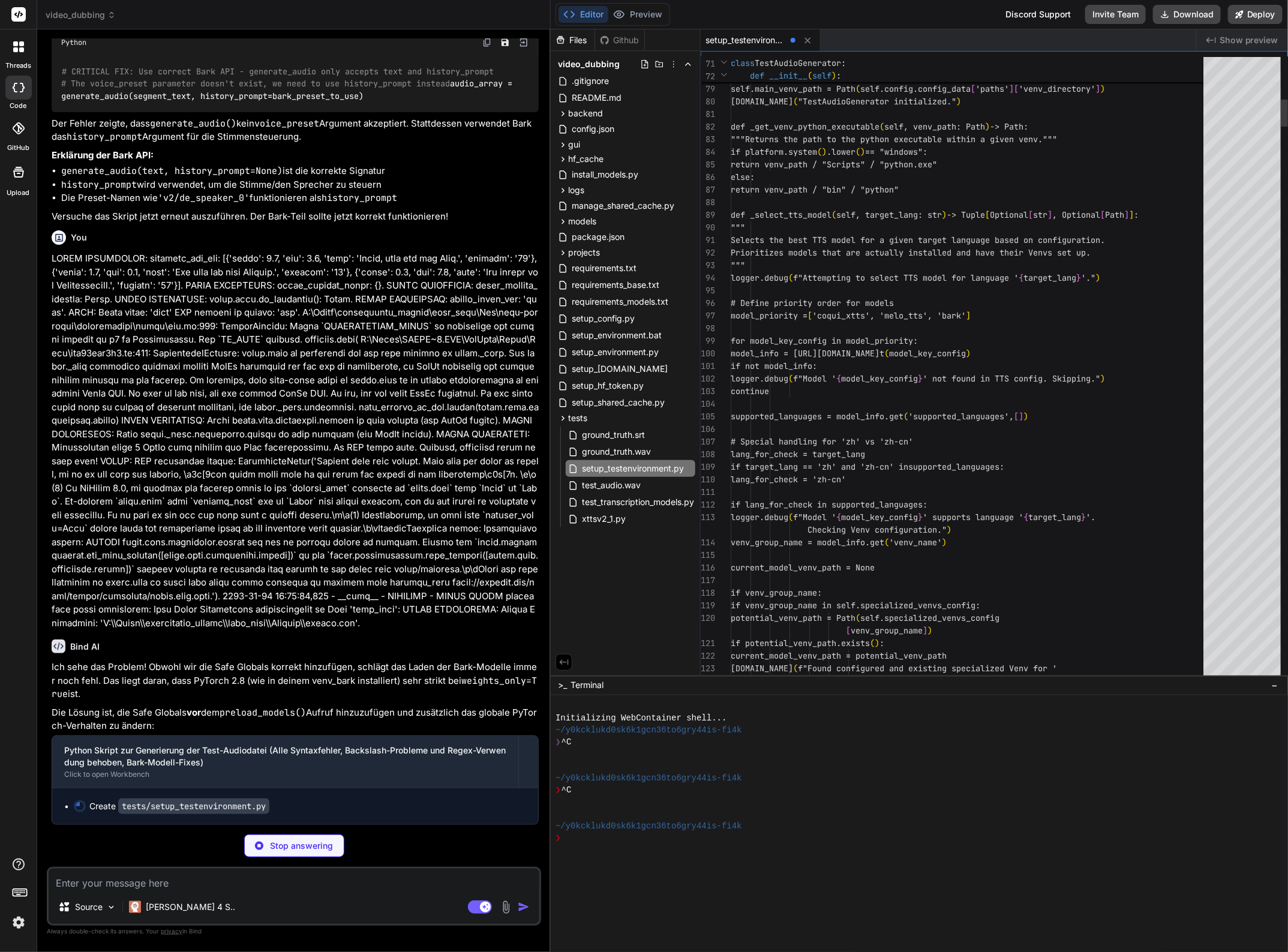
scroll to position [88, 0]
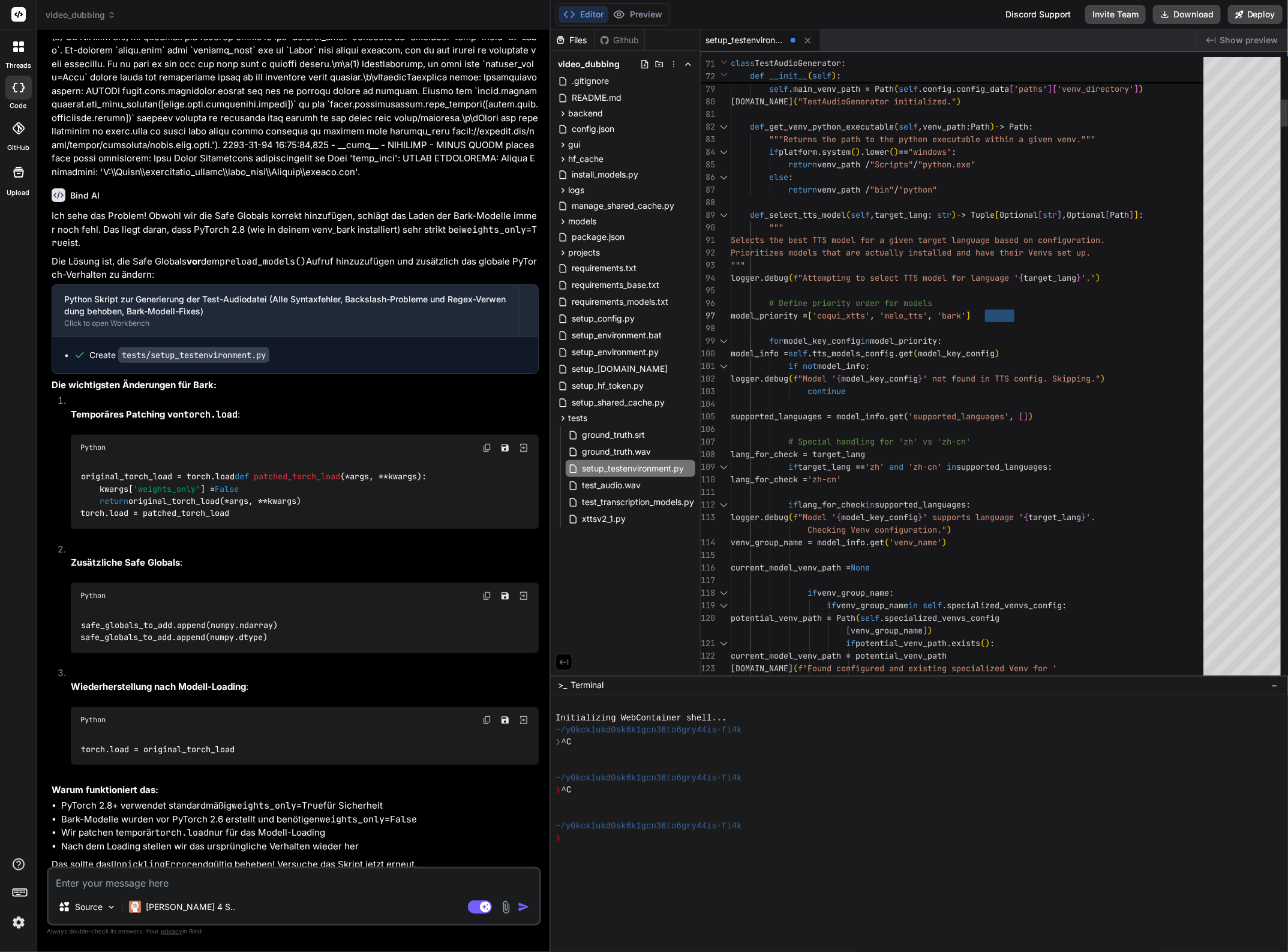
drag, startPoint x: 985, startPoint y: 312, endPoint x: 1017, endPoint y: 313, distance: 32.0
